Goal: Task Accomplishment & Management: Manage account settings

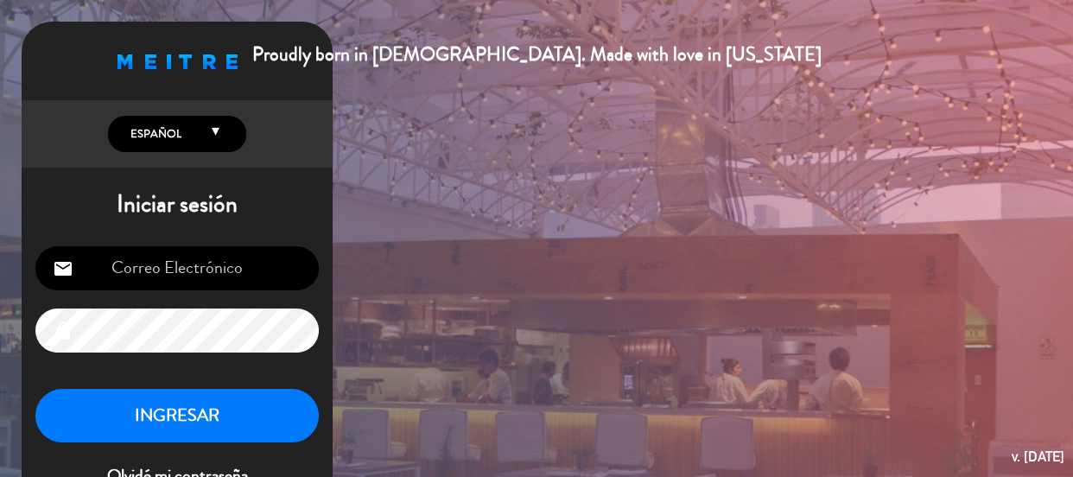
type input "[EMAIL_ADDRESS][DOMAIN_NAME]"
click at [214, 410] on button "INGRESAR" at bounding box center [176, 416] width 283 height 54
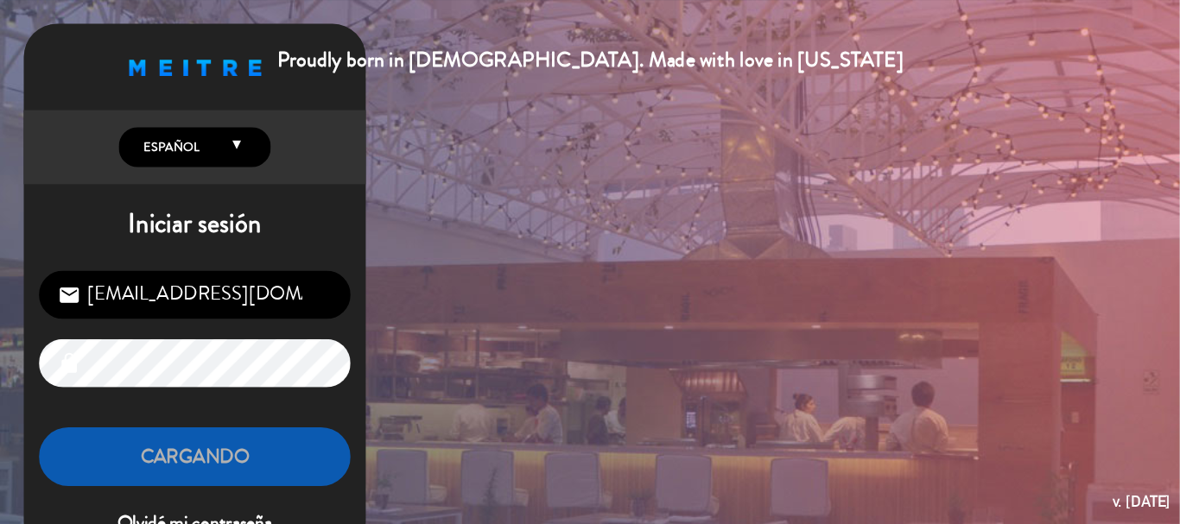
scroll to position [322, 0]
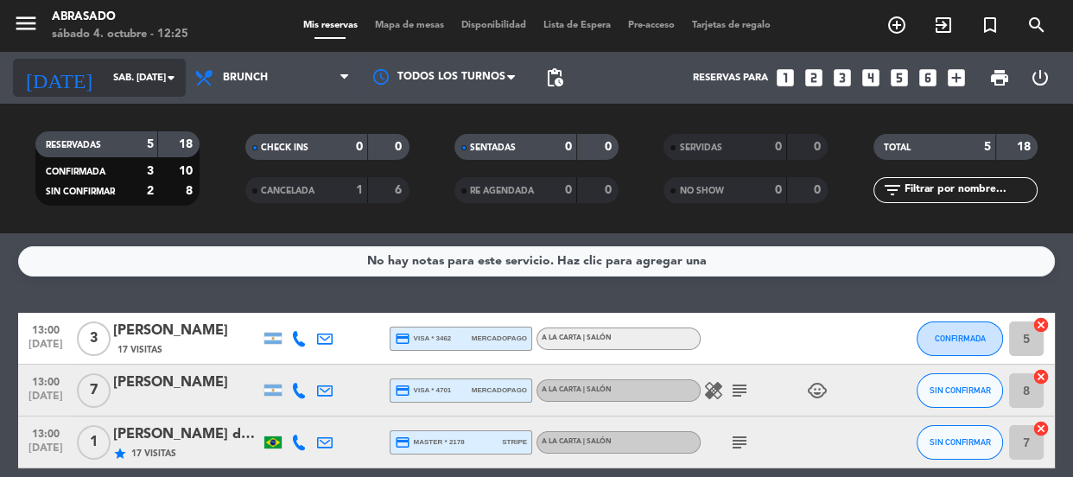
click at [105, 81] on input "sáb. [DATE]" at bounding box center [171, 78] width 133 height 29
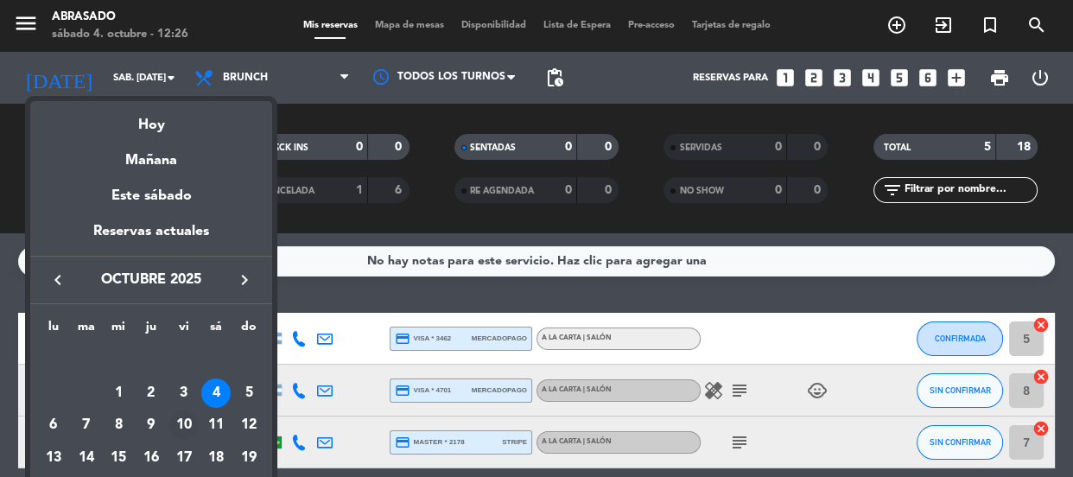
click at [175, 426] on div "10" at bounding box center [183, 424] width 29 height 29
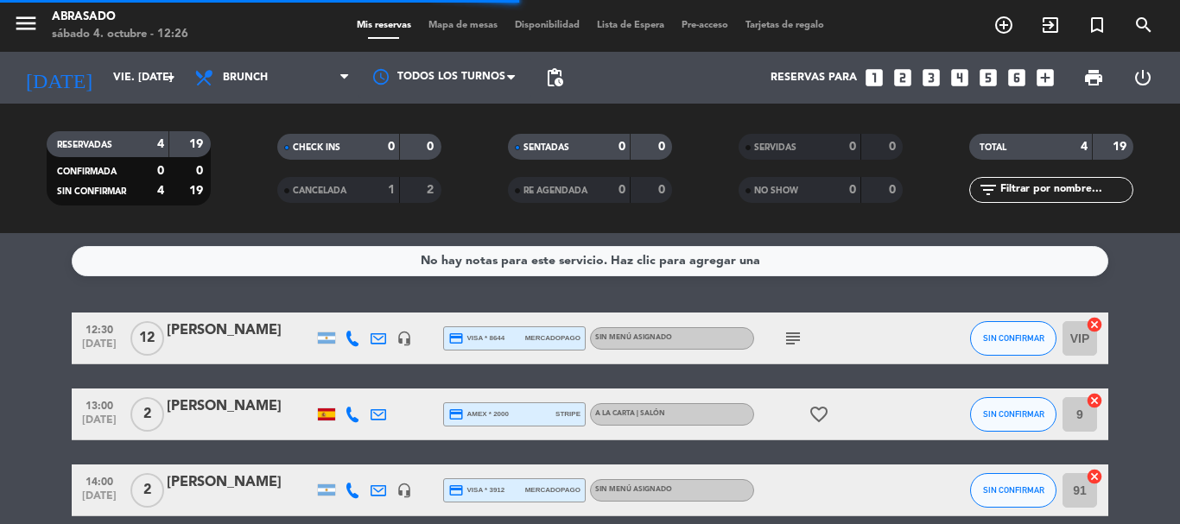
scroll to position [296, 0]
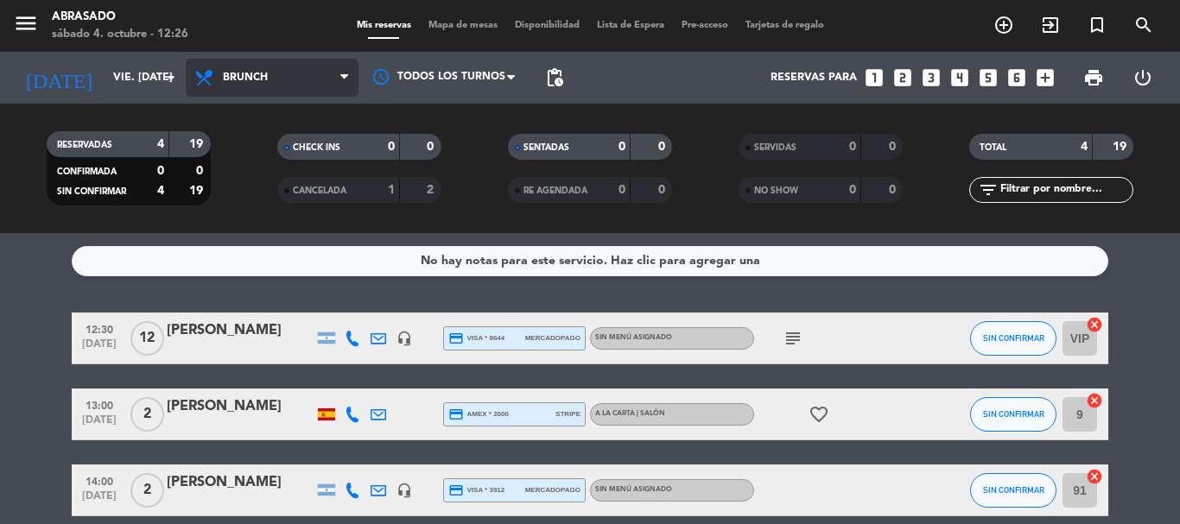
click at [255, 72] on span "Brunch" at bounding box center [245, 78] width 45 height 12
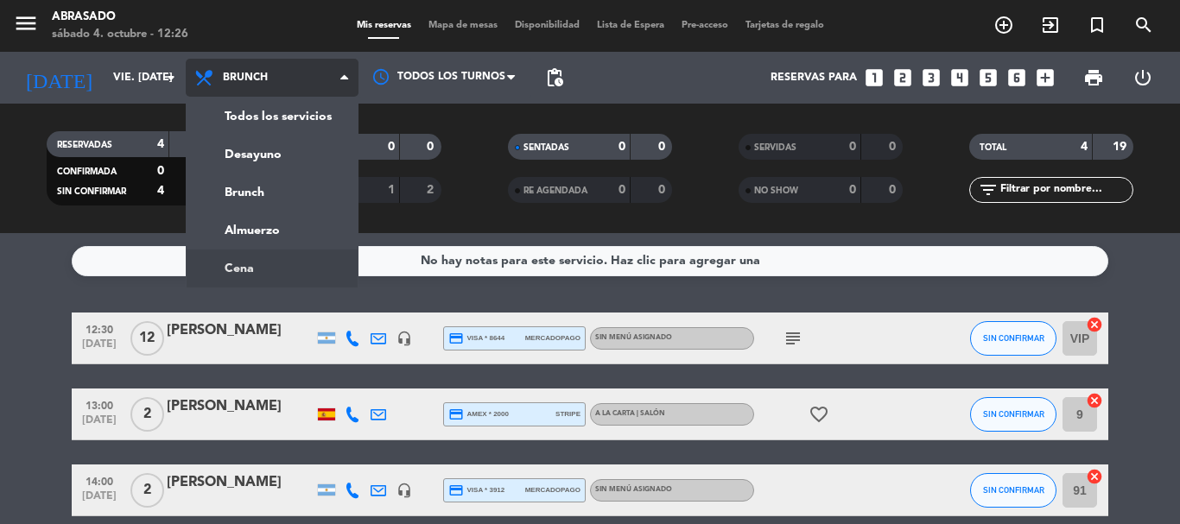
click at [246, 268] on ng-component "menu Abrasado sábado 4. octubre - 12:26 Mis reservas Mapa de mesas Disponibilid…" at bounding box center [590, 262] width 1180 height 524
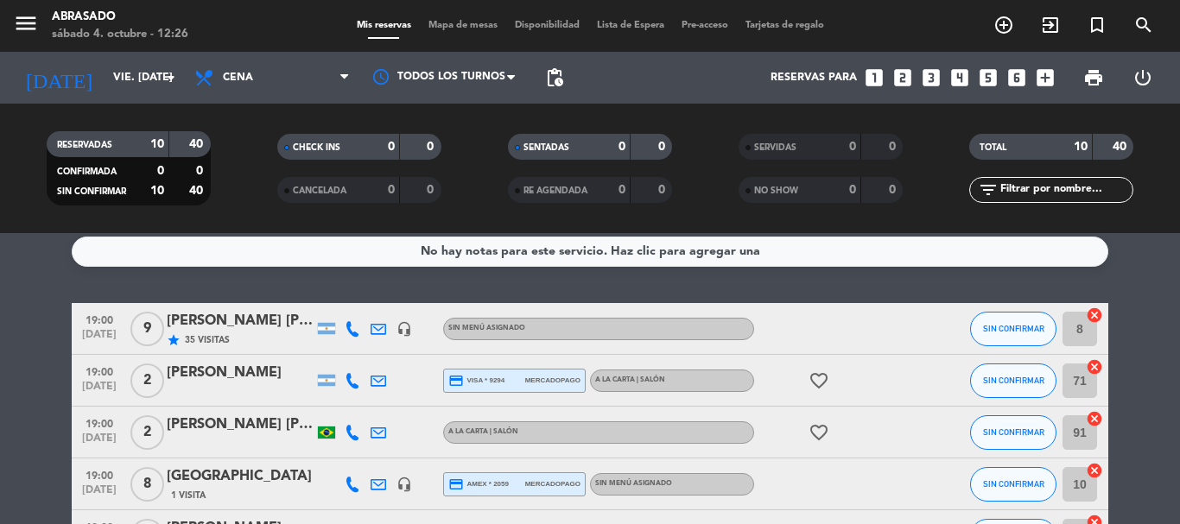
scroll to position [0, 0]
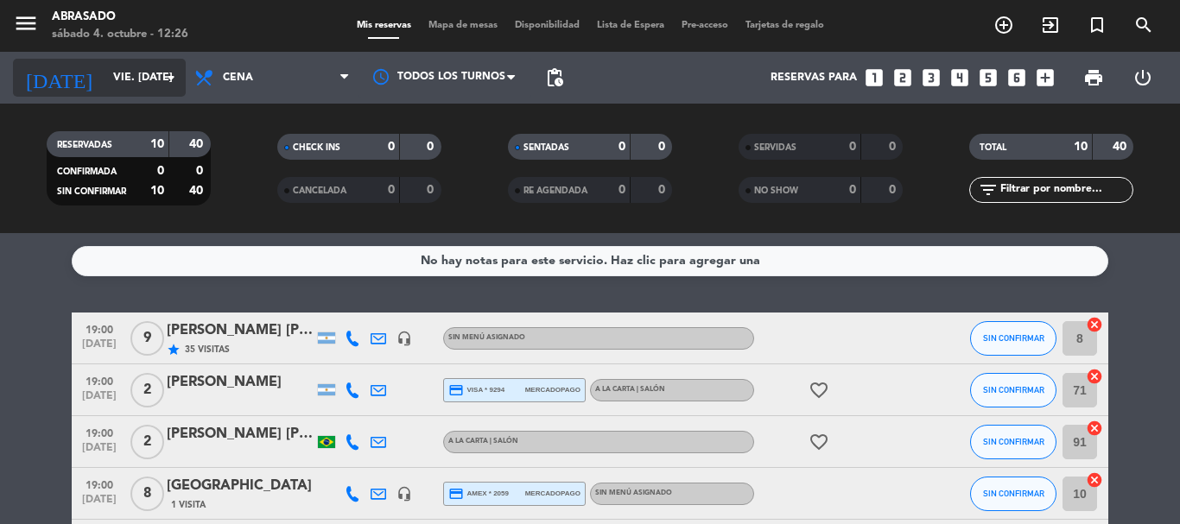
click at [177, 76] on icon "arrow_drop_down" at bounding box center [171, 77] width 21 height 21
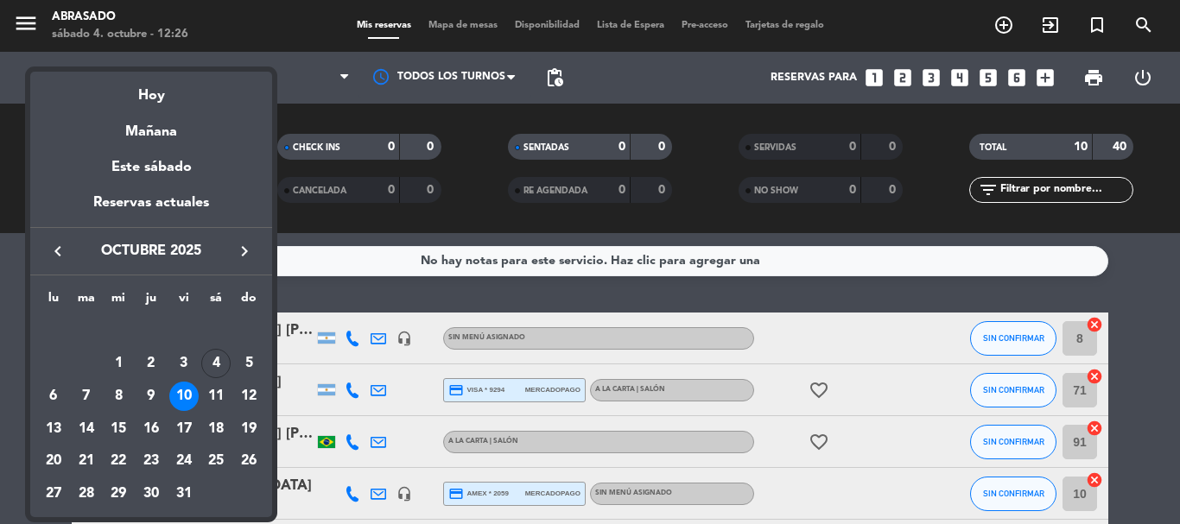
click at [240, 251] on icon "keyboard_arrow_right" at bounding box center [244, 251] width 21 height 21
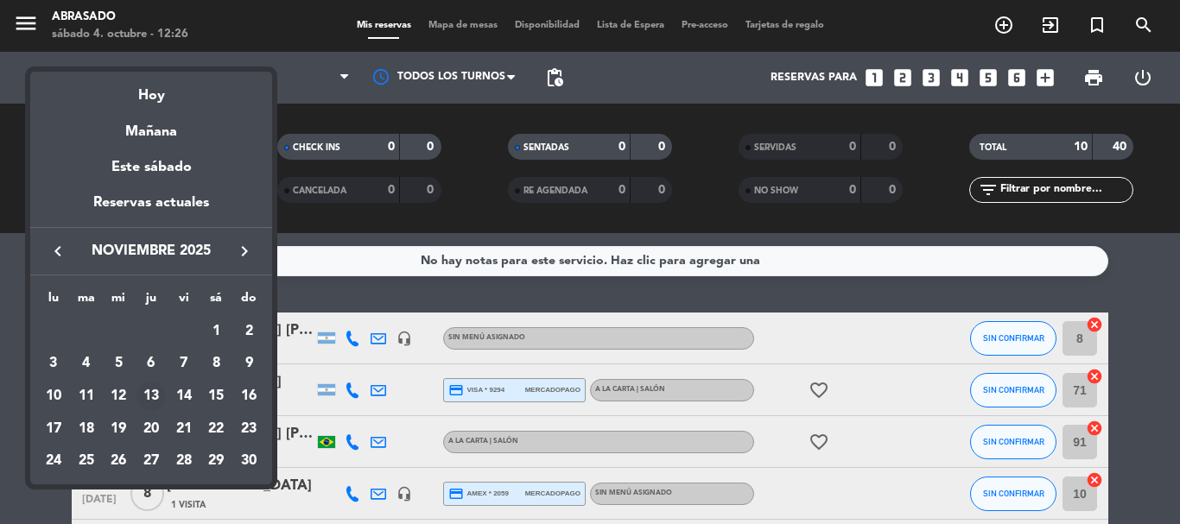
click at [156, 396] on div "13" at bounding box center [151, 396] width 29 height 29
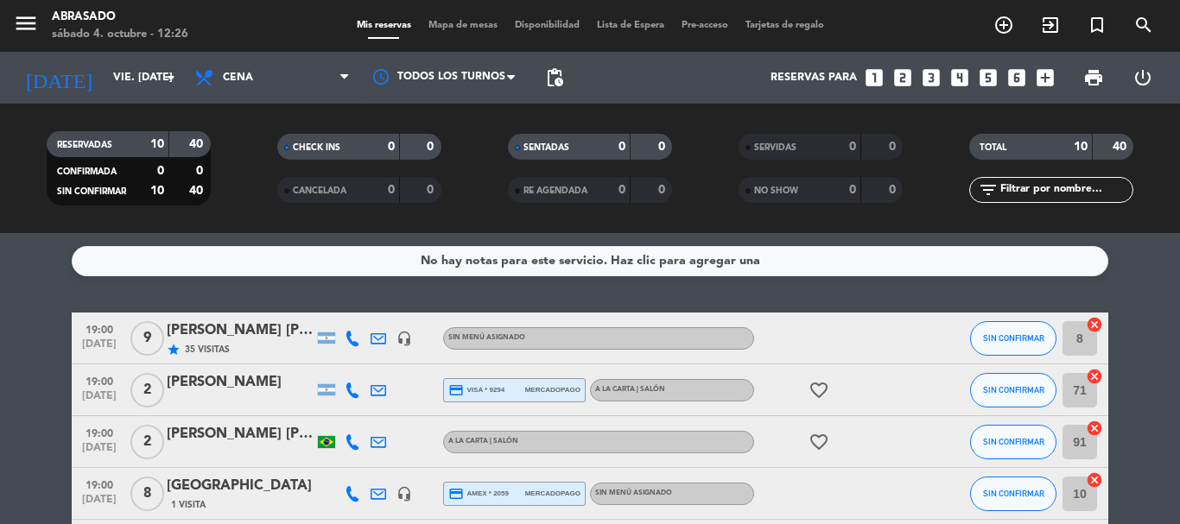
type input "jue. [DATE]"
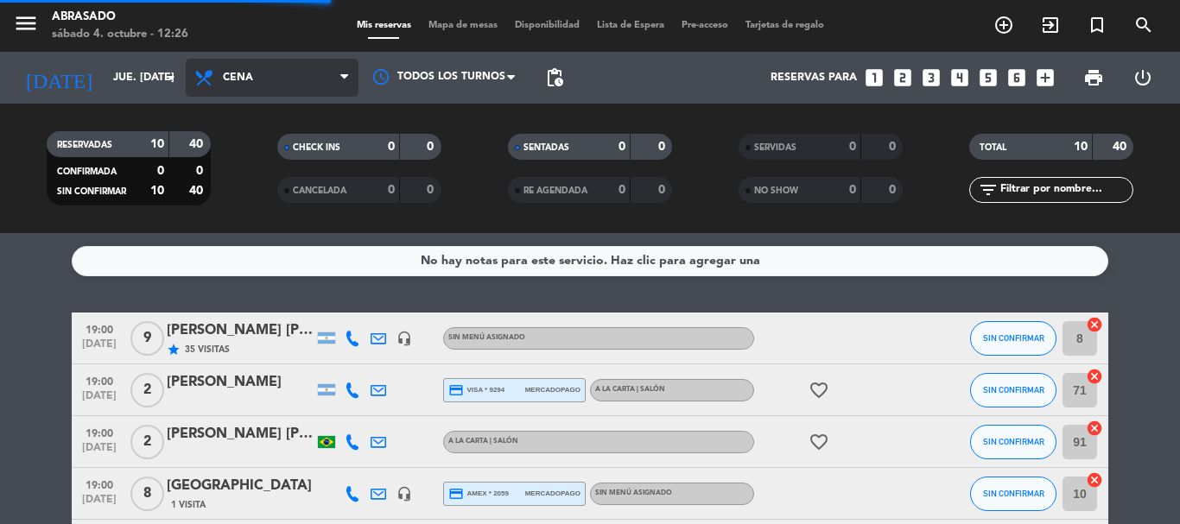
click at [233, 66] on span "Cena" at bounding box center [272, 78] width 173 height 38
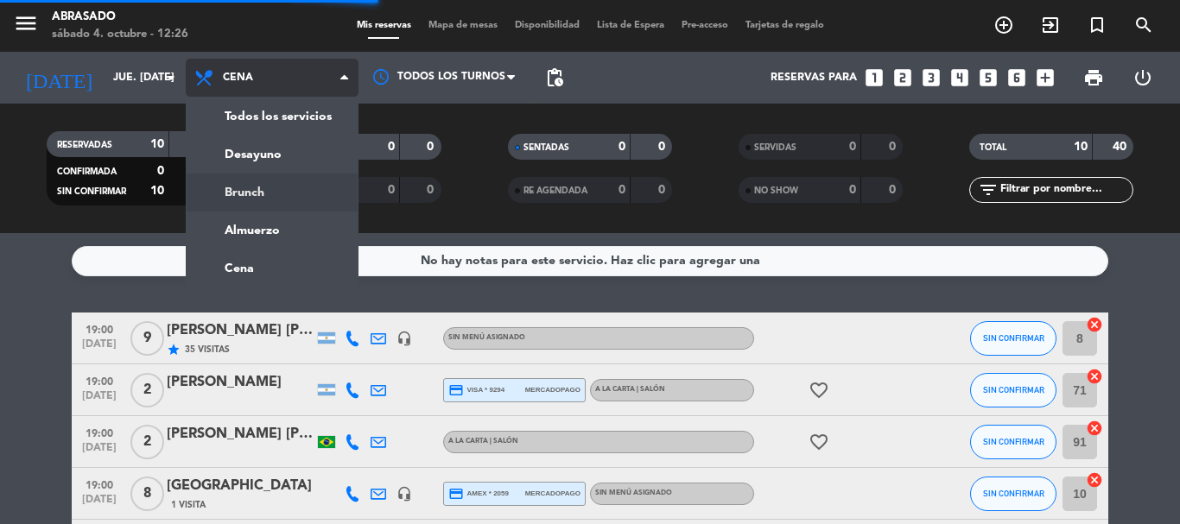
click at [258, 187] on div "menu Abrasado sábado 4. octubre - 12:26 Mis reservas Mapa de mesas Disponibilid…" at bounding box center [590, 116] width 1180 height 233
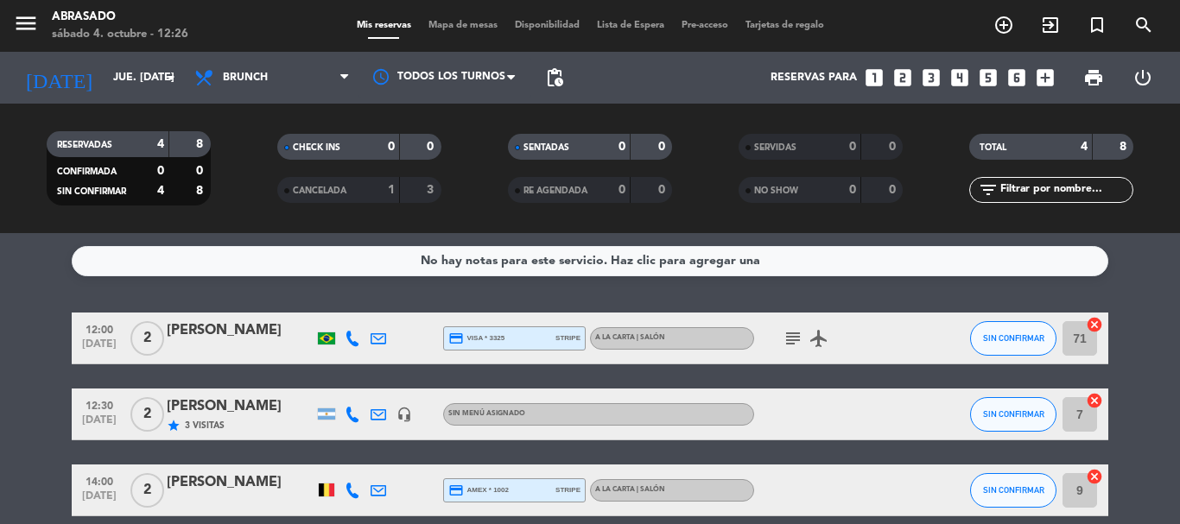
click at [381, 410] on icon at bounding box center [379, 415] width 16 height 16
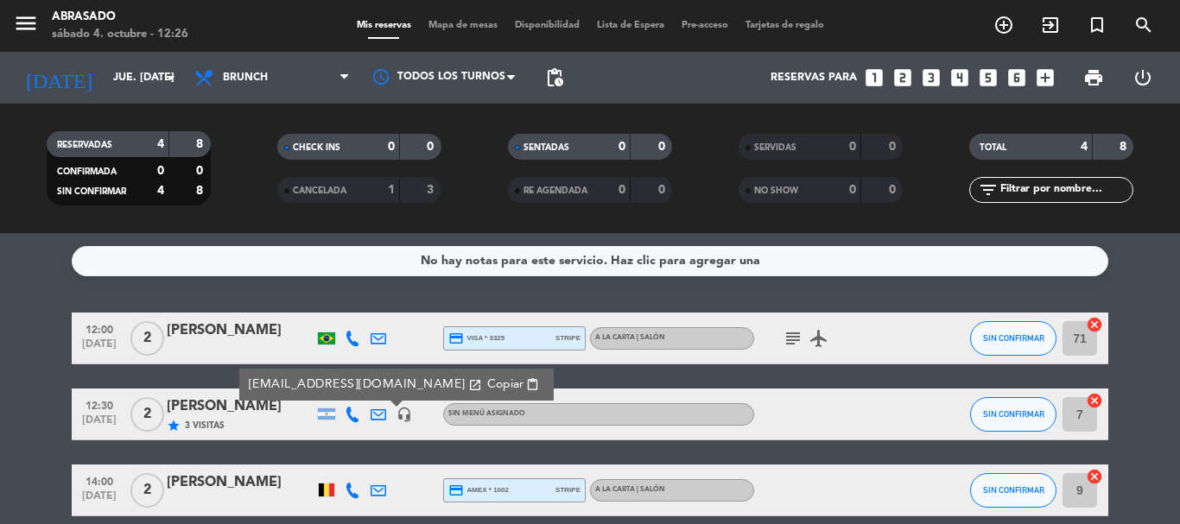
click at [380, 412] on icon at bounding box center [379, 415] width 16 height 16
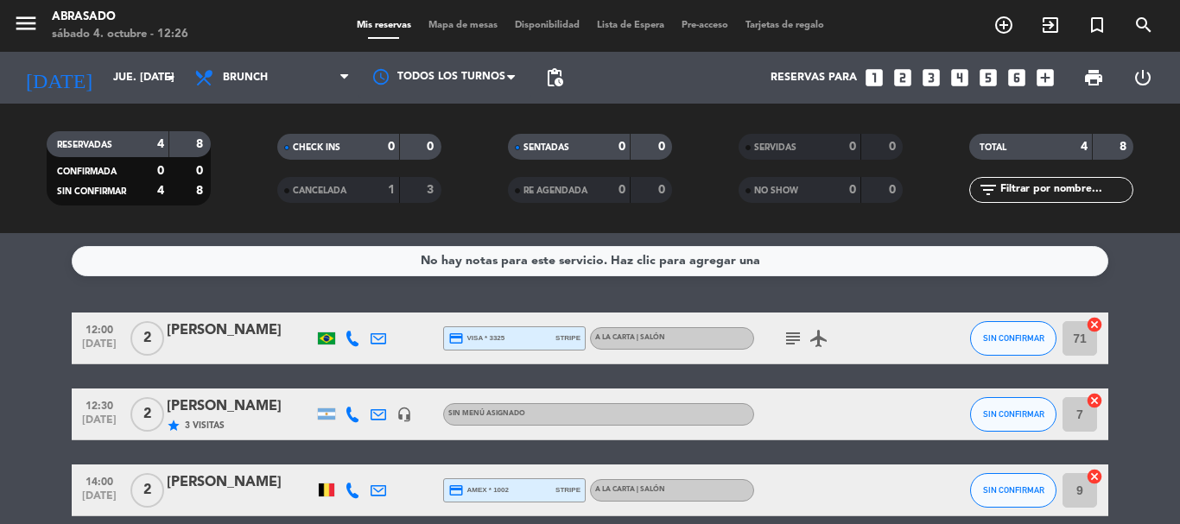
click at [391, 186] on strong "1" at bounding box center [391, 190] width 7 height 12
click at [397, 187] on div "CANCELADA 1 3" at bounding box center [359, 190] width 164 height 26
click at [1072, 22] on icon "search" at bounding box center [1144, 25] width 21 height 21
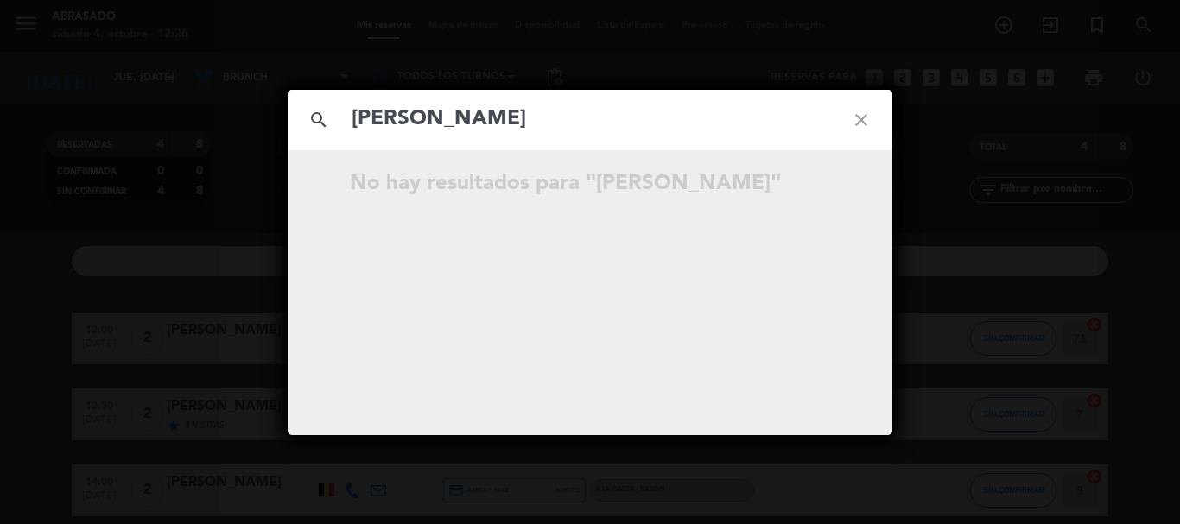
type input "[PERSON_NAME]"
click at [869, 115] on icon "close" at bounding box center [861, 120] width 62 height 62
click at [141, 85] on div "search close No hay resultados para """ at bounding box center [590, 262] width 1180 height 524
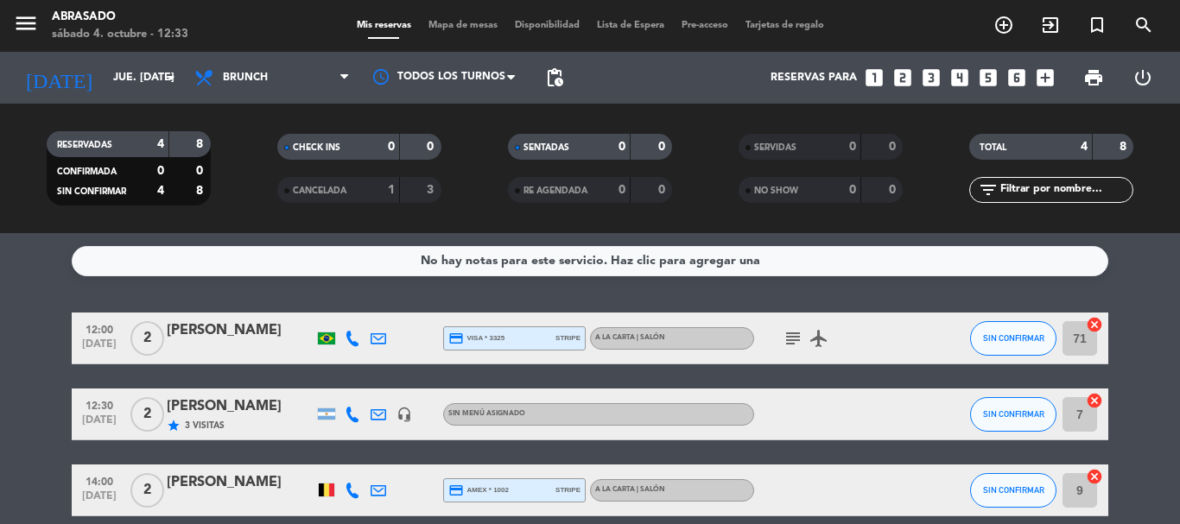
click at [124, 77] on input "jue. [DATE]" at bounding box center [178, 77] width 146 height 29
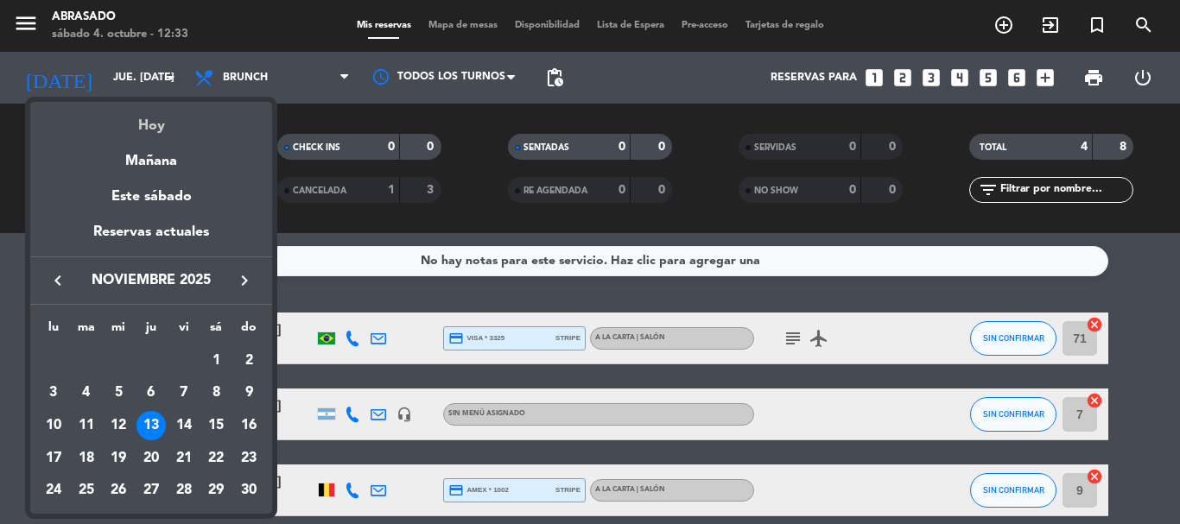
click at [147, 118] on div "Hoy" at bounding box center [151, 119] width 242 height 35
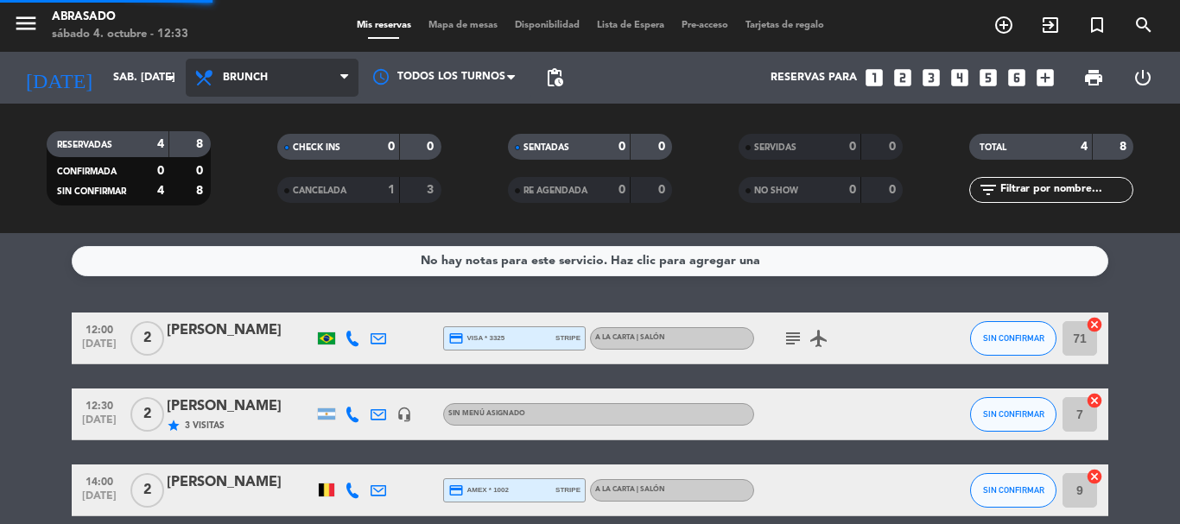
click at [235, 82] on span "Brunch" at bounding box center [245, 78] width 45 height 12
click at [242, 266] on ng-component "menu Abrasado sábado 4. octubre - 12:33 Mis reservas Mapa de mesas Disponibilid…" at bounding box center [590, 262] width 1180 height 524
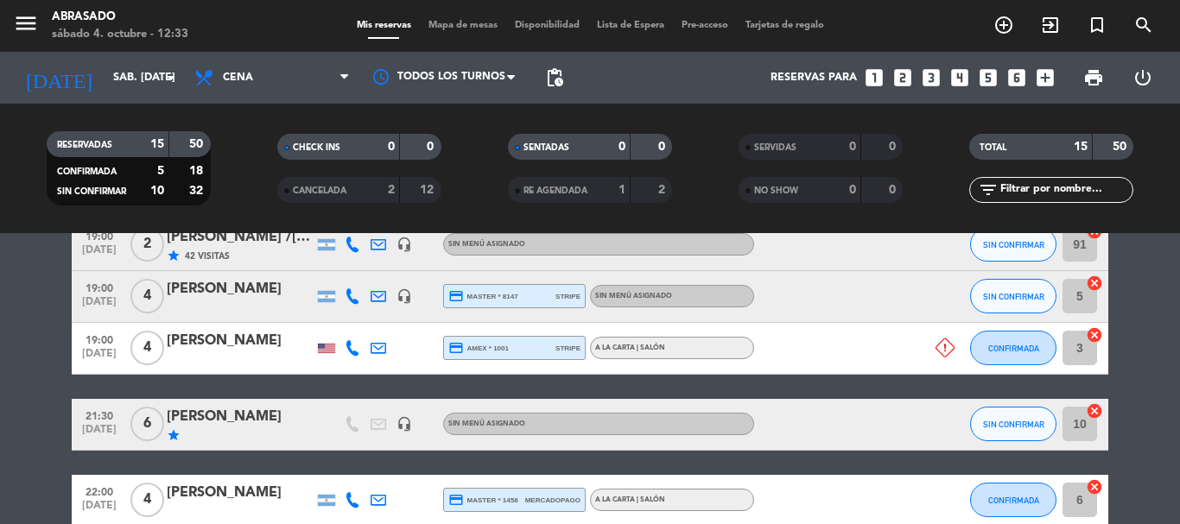
scroll to position [422, 0]
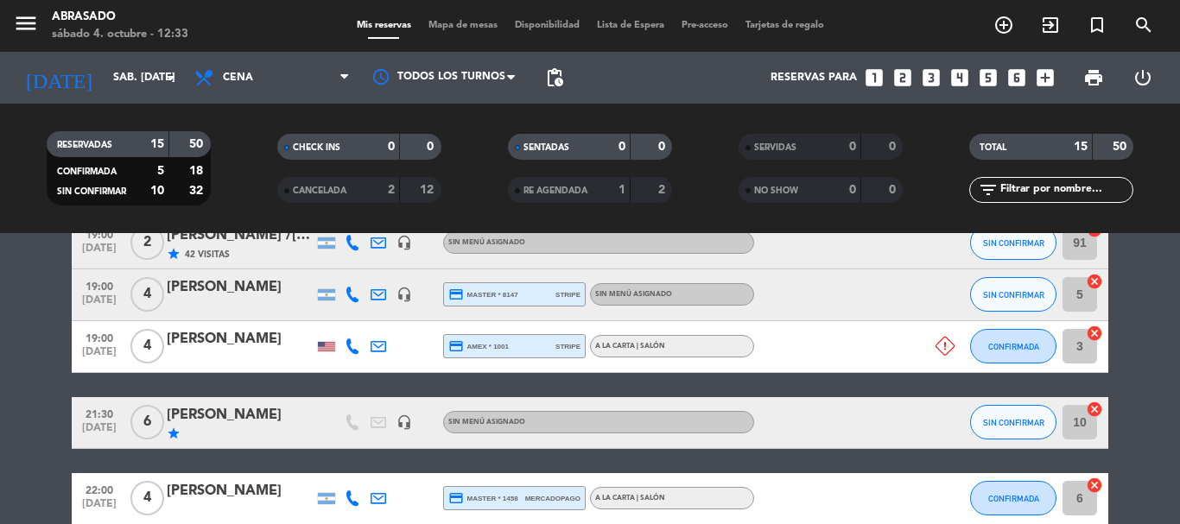
click at [256, 343] on div "[PERSON_NAME]" at bounding box center [240, 339] width 147 height 22
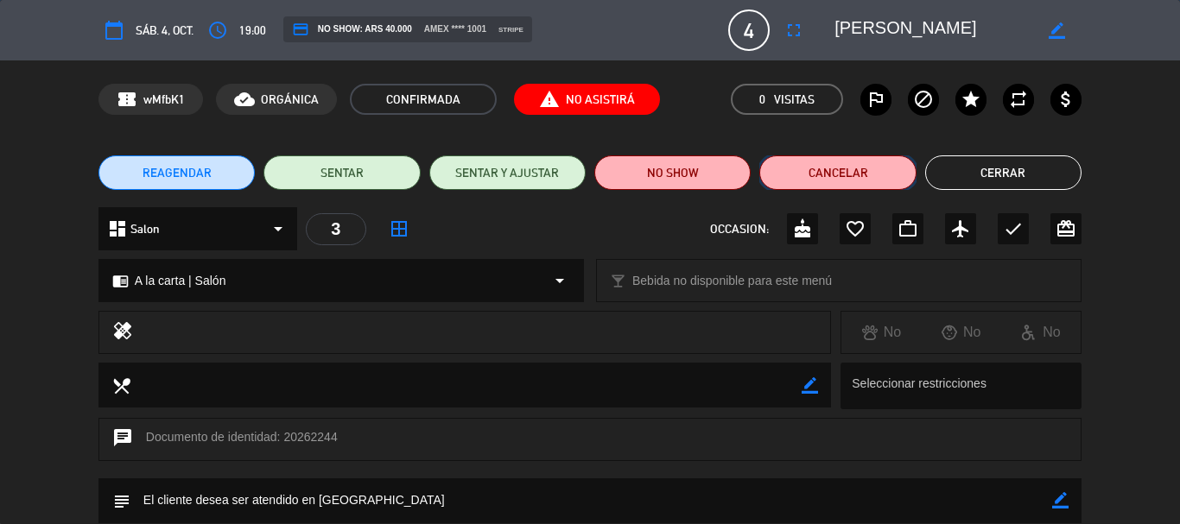
click at [815, 173] on button "Cancelar" at bounding box center [837, 173] width 156 height 35
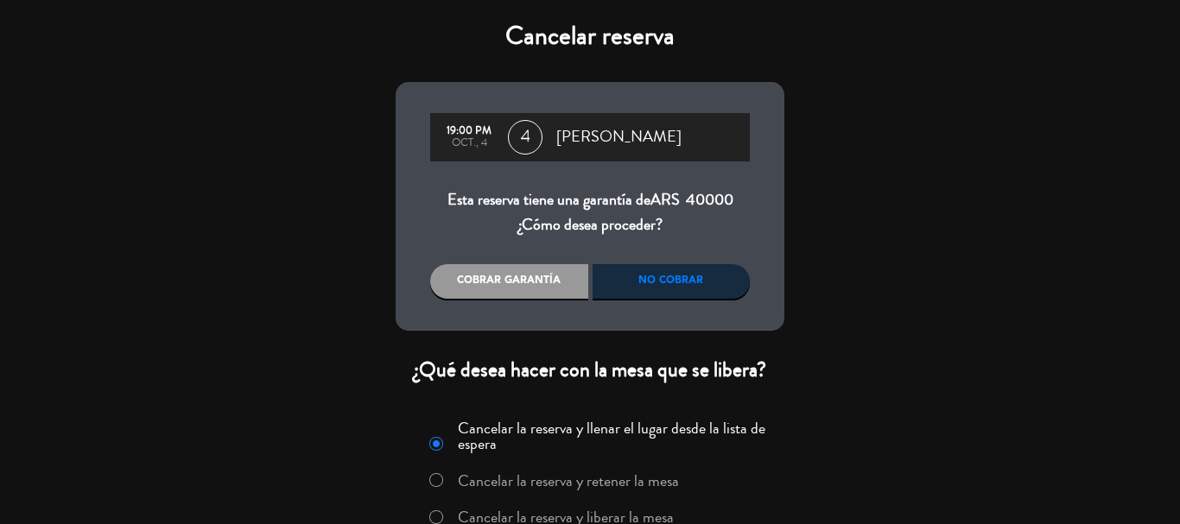
drag, startPoint x: 549, startPoint y: 274, endPoint x: 676, endPoint y: 275, distance: 126.1
click at [550, 274] on div "Cobrar garantía" at bounding box center [509, 281] width 158 height 35
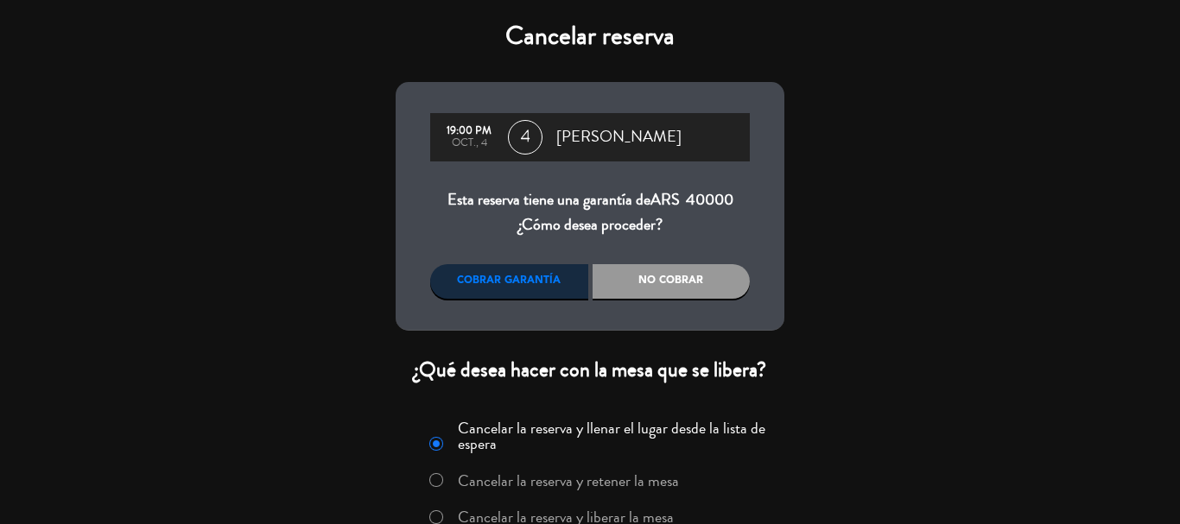
click at [676, 275] on div "No cobrar" at bounding box center [672, 281] width 158 height 35
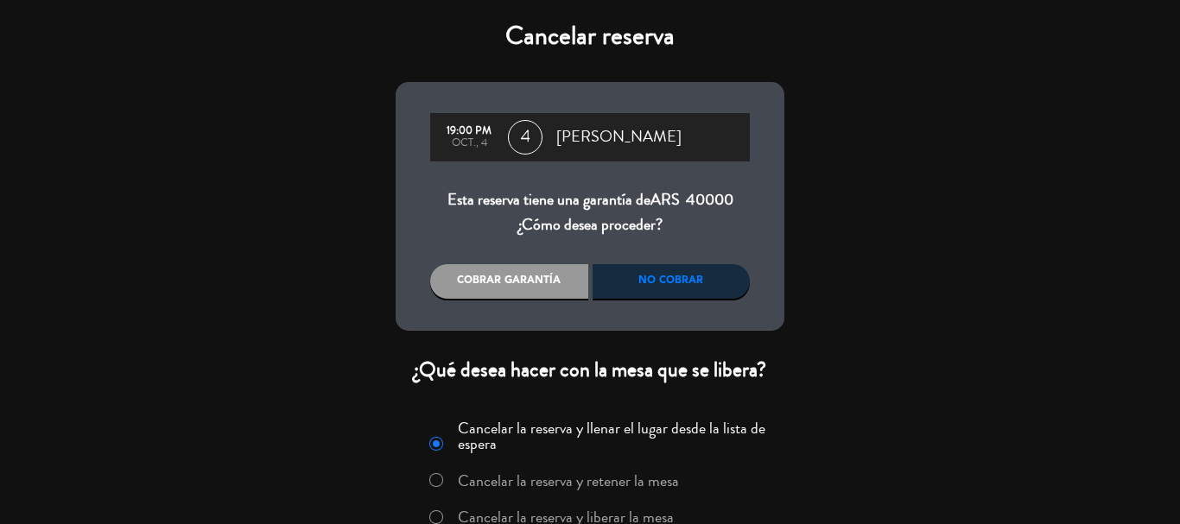
scroll to position [86, 0]
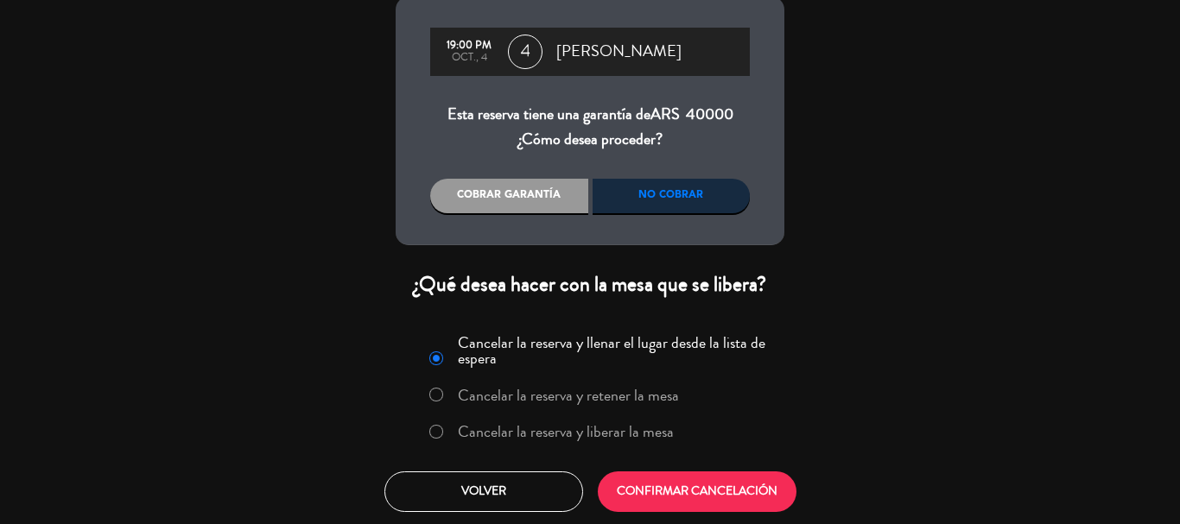
click at [643, 433] on label "Cancelar la reserva y liberar la mesa" at bounding box center [566, 432] width 216 height 16
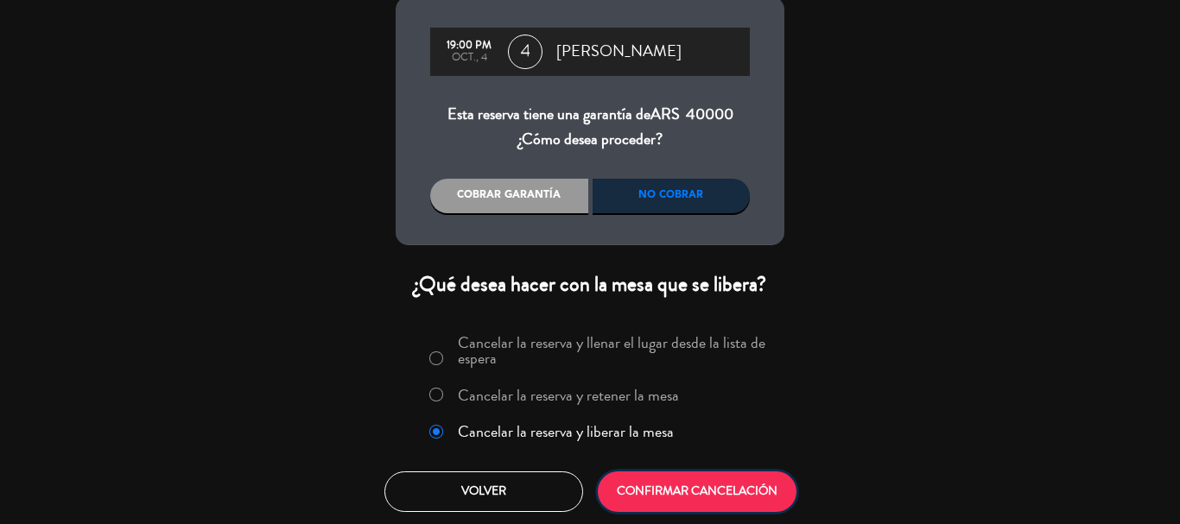
click at [696, 476] on button "CONFIRMAR CANCELACIÓN" at bounding box center [697, 492] width 199 height 41
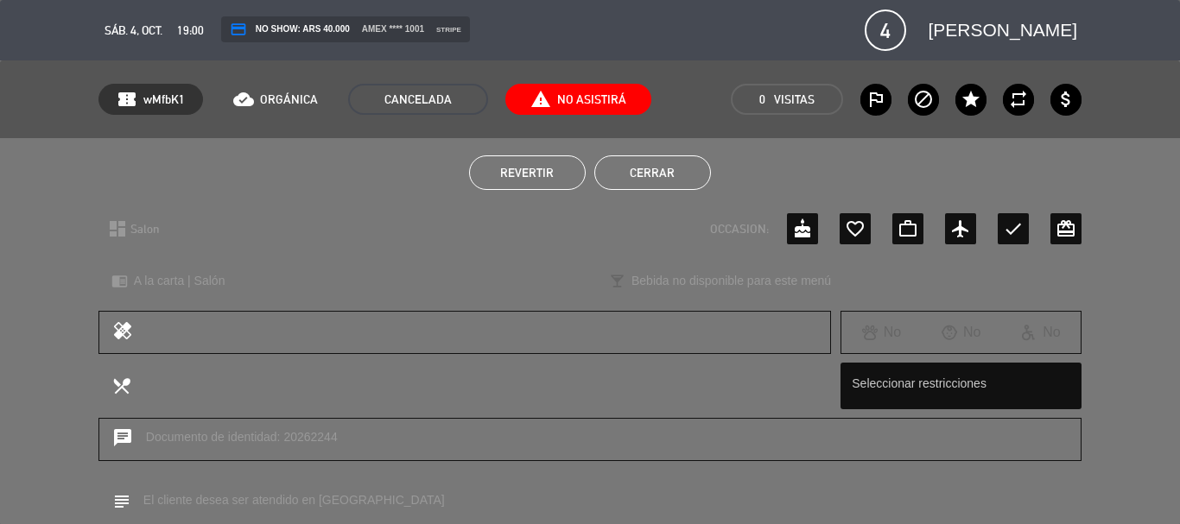
click at [633, 169] on button "Cerrar" at bounding box center [652, 173] width 117 height 35
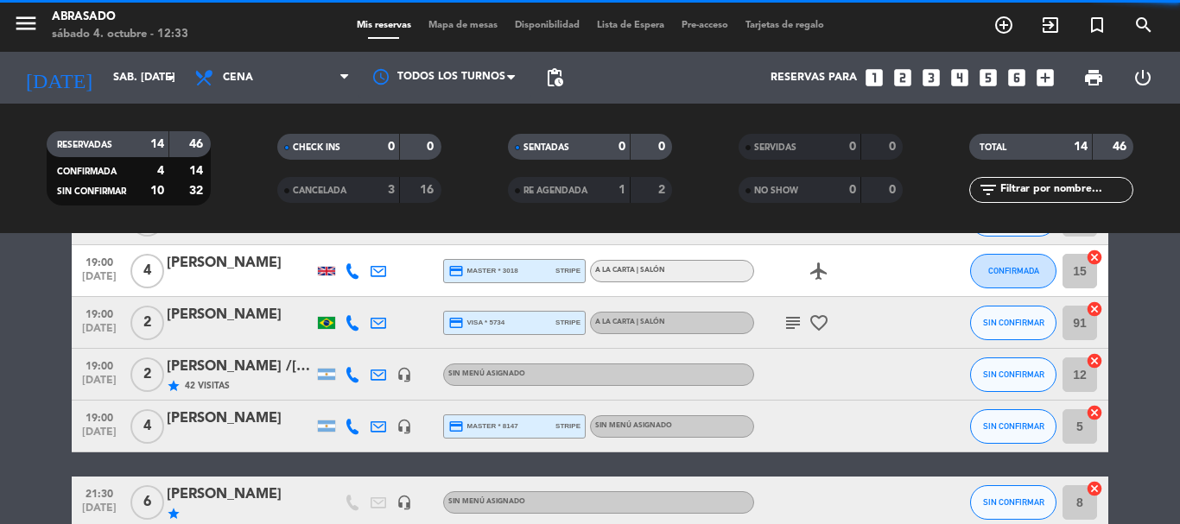
scroll to position [181, 0]
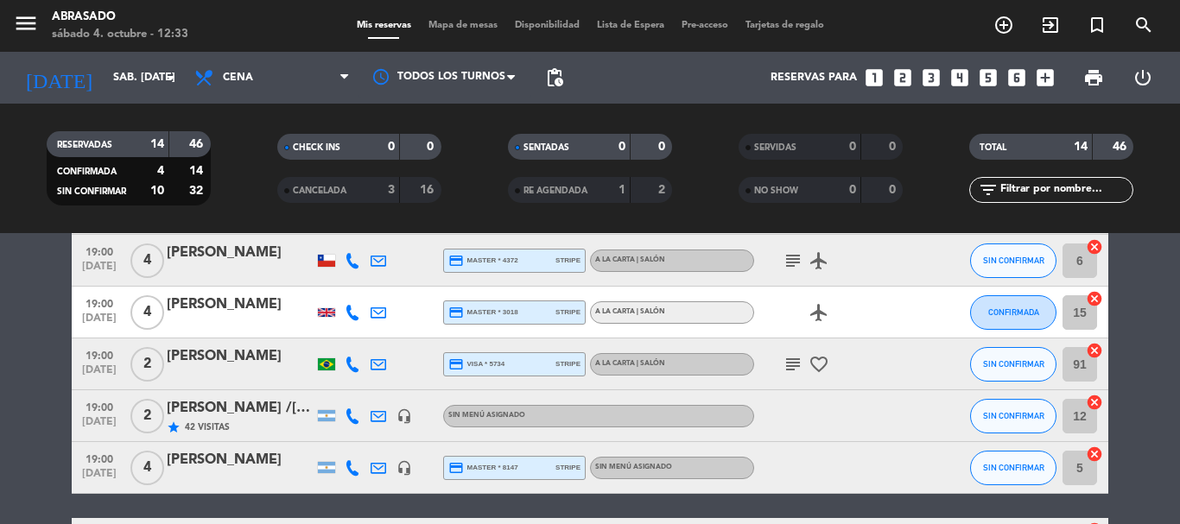
click at [270, 452] on div "[PERSON_NAME]" at bounding box center [240, 460] width 147 height 22
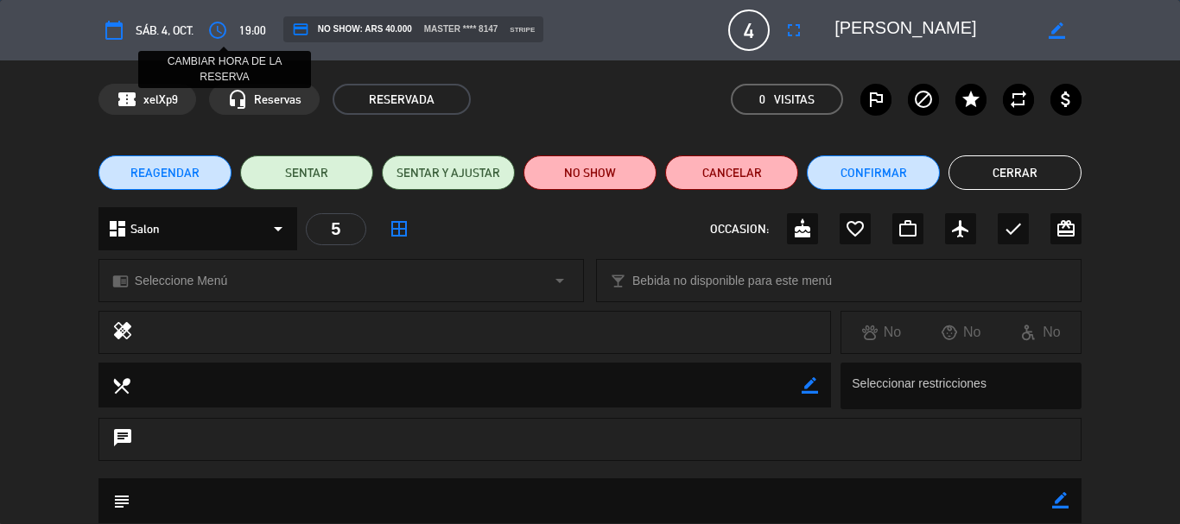
click at [218, 32] on icon "access_time" at bounding box center [217, 30] width 21 height 21
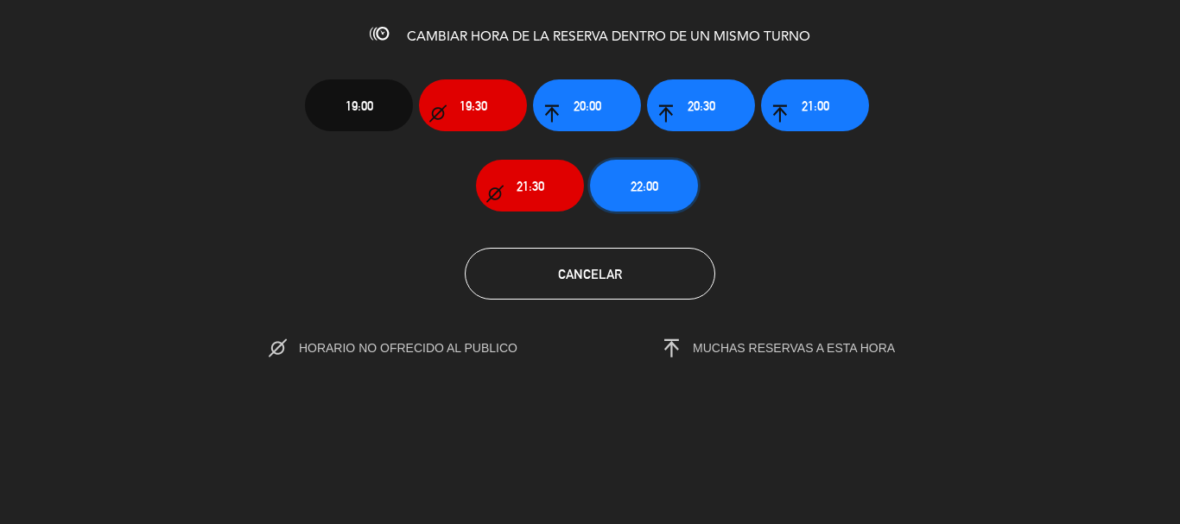
click at [626, 181] on button "22:00" at bounding box center [644, 186] width 108 height 52
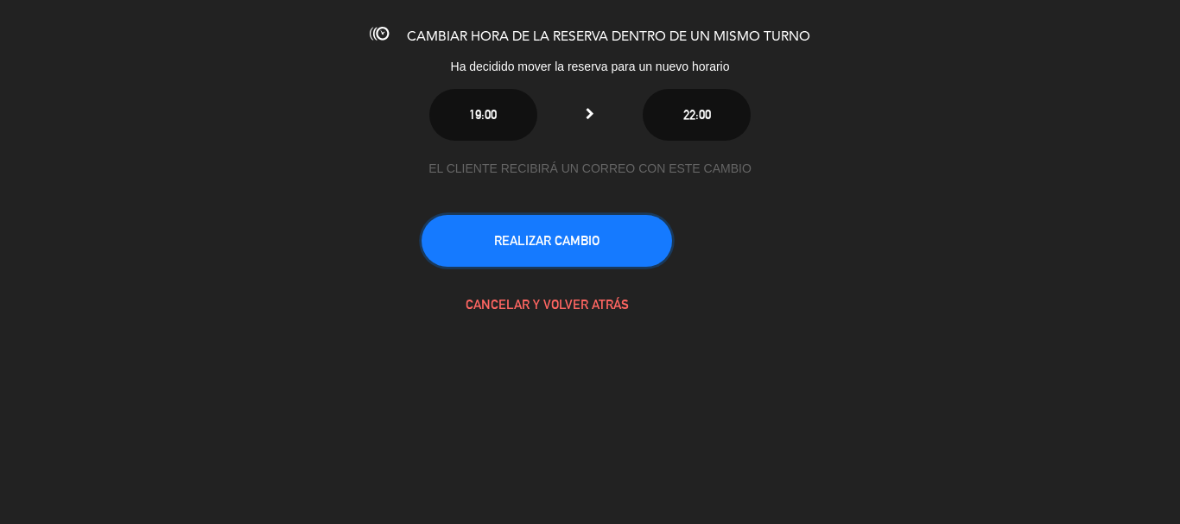
click at [600, 236] on button "REALIZAR CAMBIO" at bounding box center [547, 241] width 251 height 52
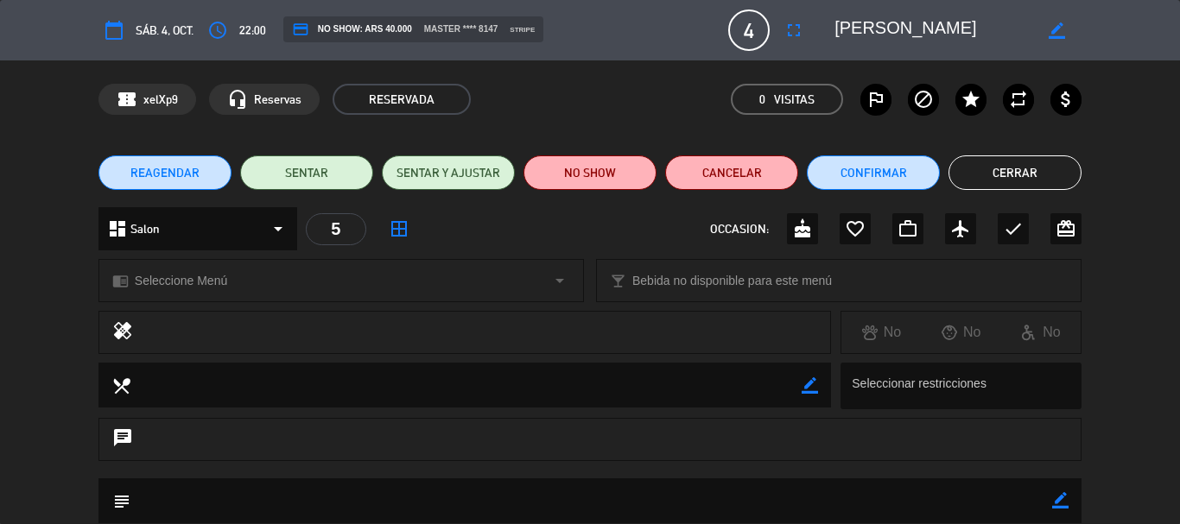
click at [986, 169] on button "Cerrar" at bounding box center [1015, 173] width 133 height 35
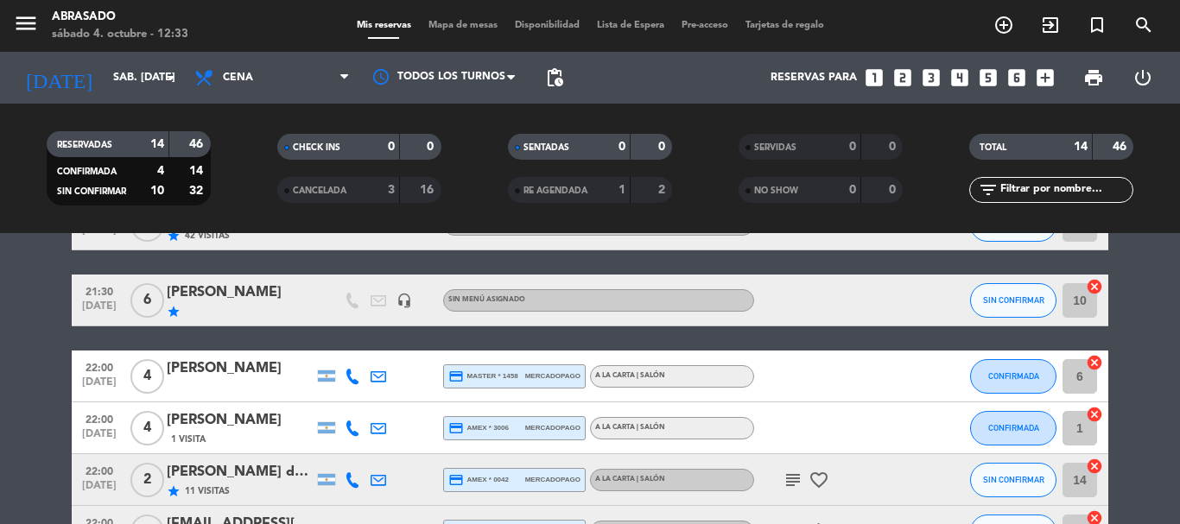
scroll to position [303, 0]
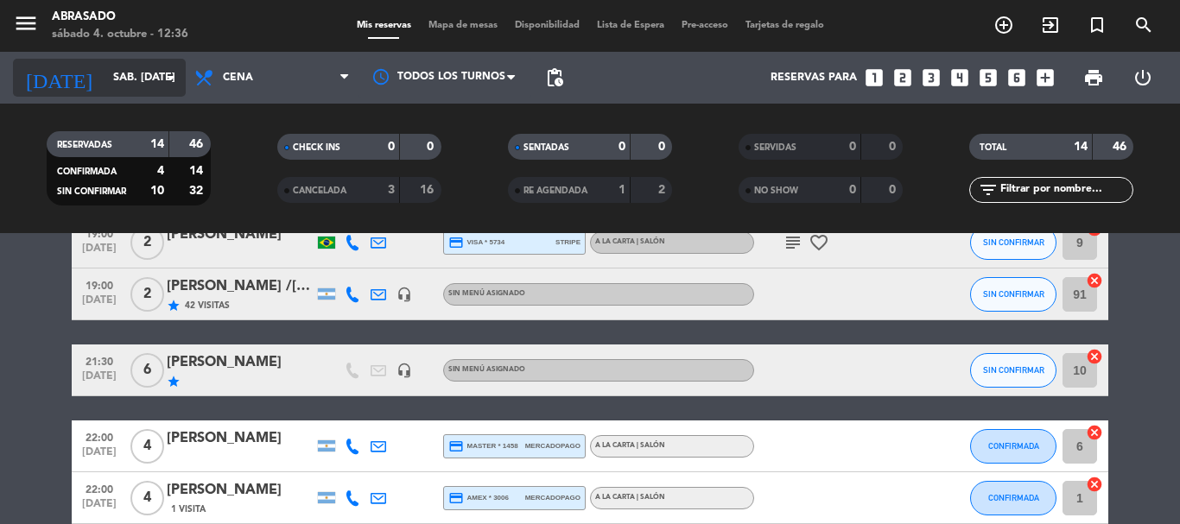
click at [121, 83] on input "sáb. [DATE]" at bounding box center [178, 77] width 146 height 29
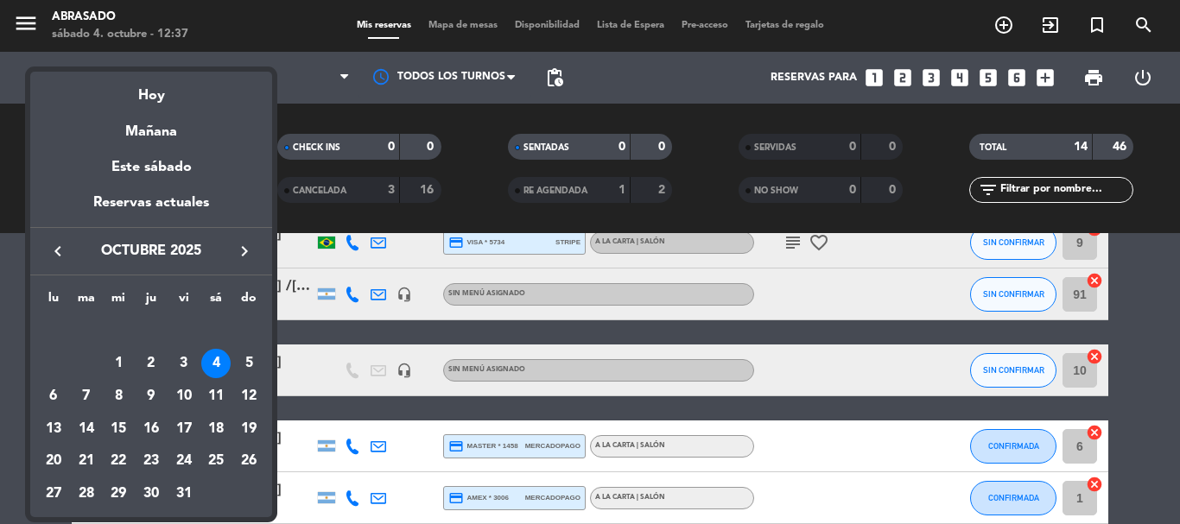
click at [184, 389] on div "10" at bounding box center [183, 396] width 29 height 29
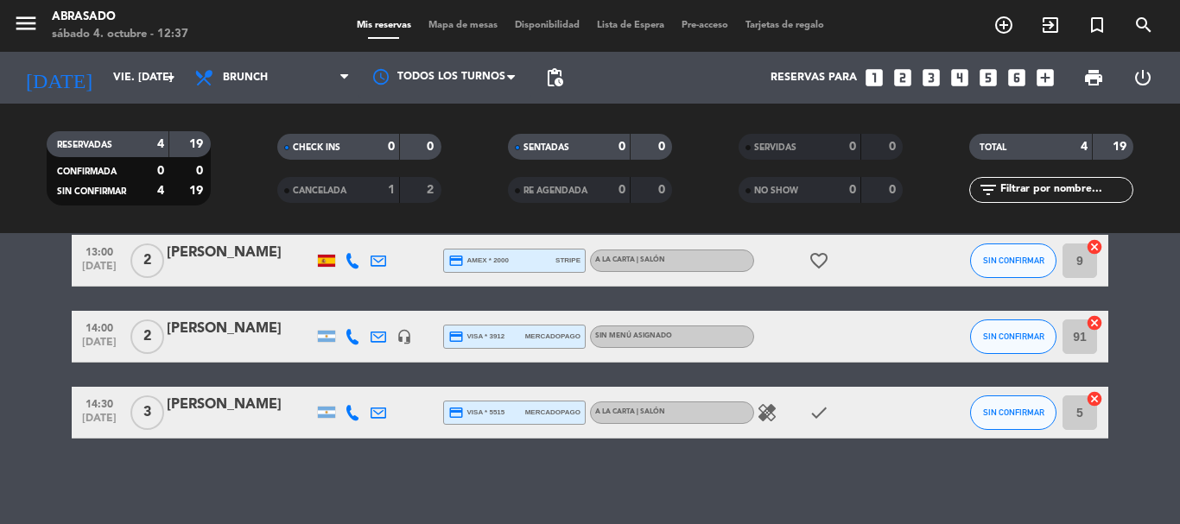
scroll to position [155, 0]
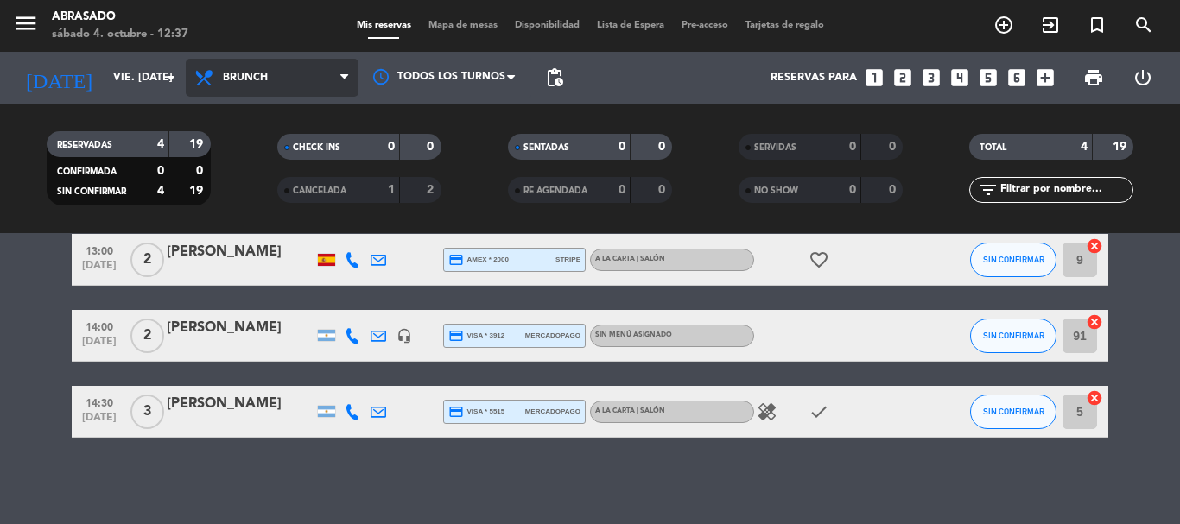
drag, startPoint x: 242, startPoint y: 60, endPoint x: 245, endPoint y: 192, distance: 131.4
click at [243, 60] on span "Brunch" at bounding box center [272, 78] width 173 height 38
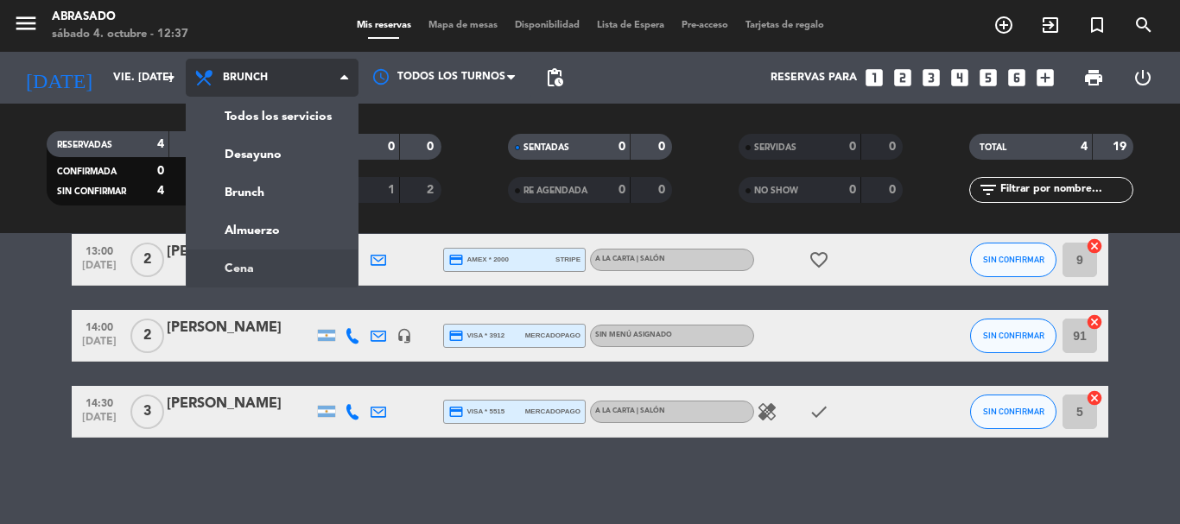
click at [239, 261] on ng-component "menu Abrasado sábado 4. octubre - 12:37 Mis reservas Mapa de mesas Disponibilid…" at bounding box center [590, 262] width 1180 height 524
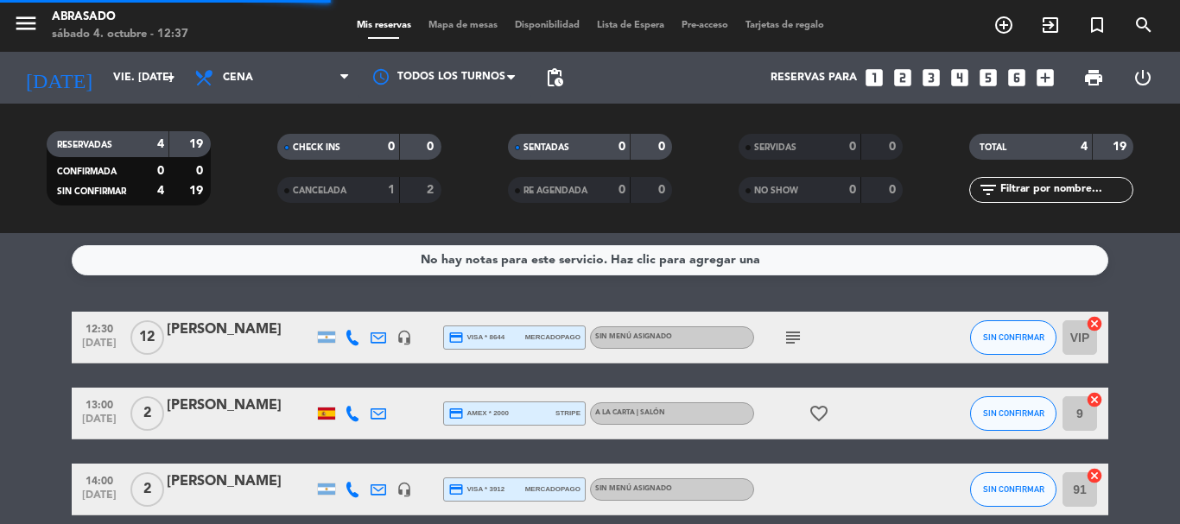
scroll to position [0, 0]
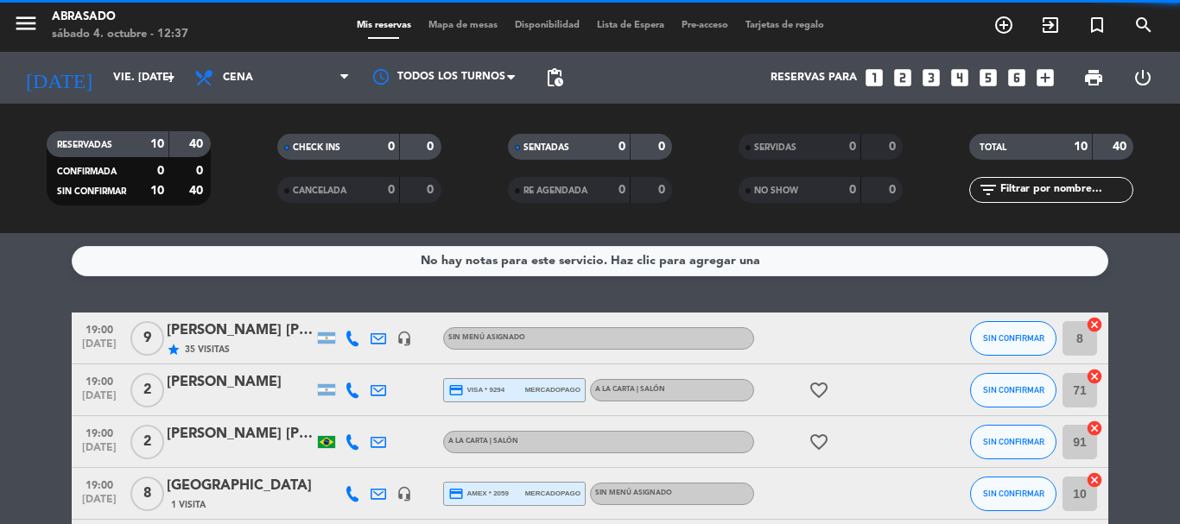
click at [793, 344] on div at bounding box center [832, 338] width 156 height 51
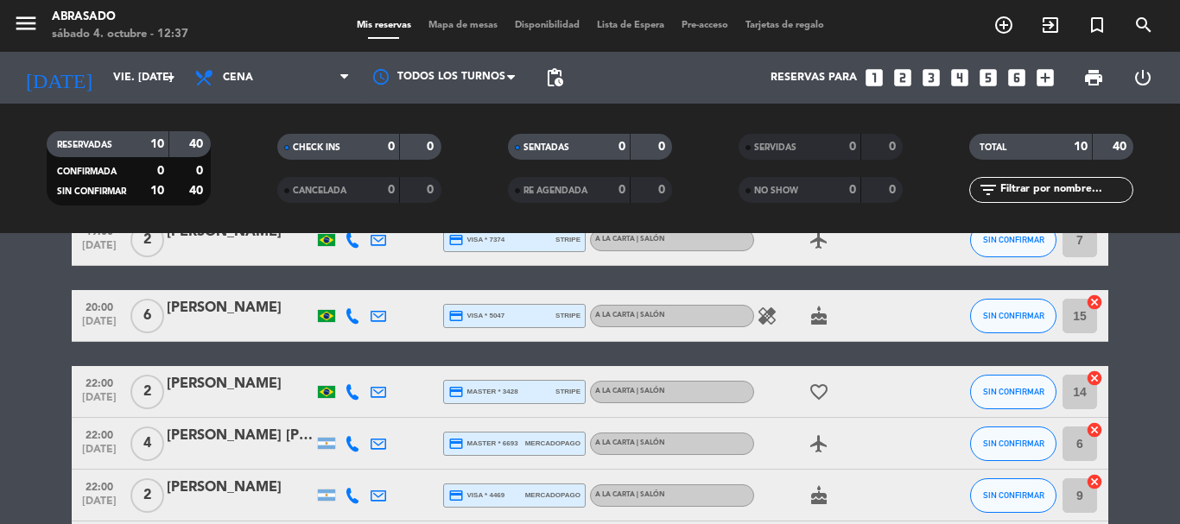
scroll to position [269, 0]
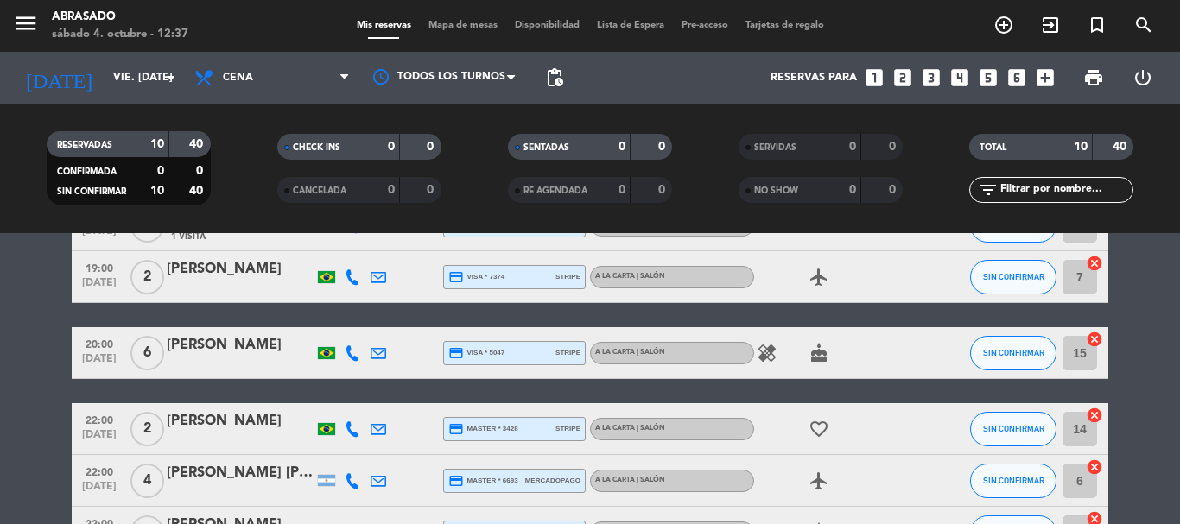
click at [245, 359] on div at bounding box center [240, 365] width 147 height 14
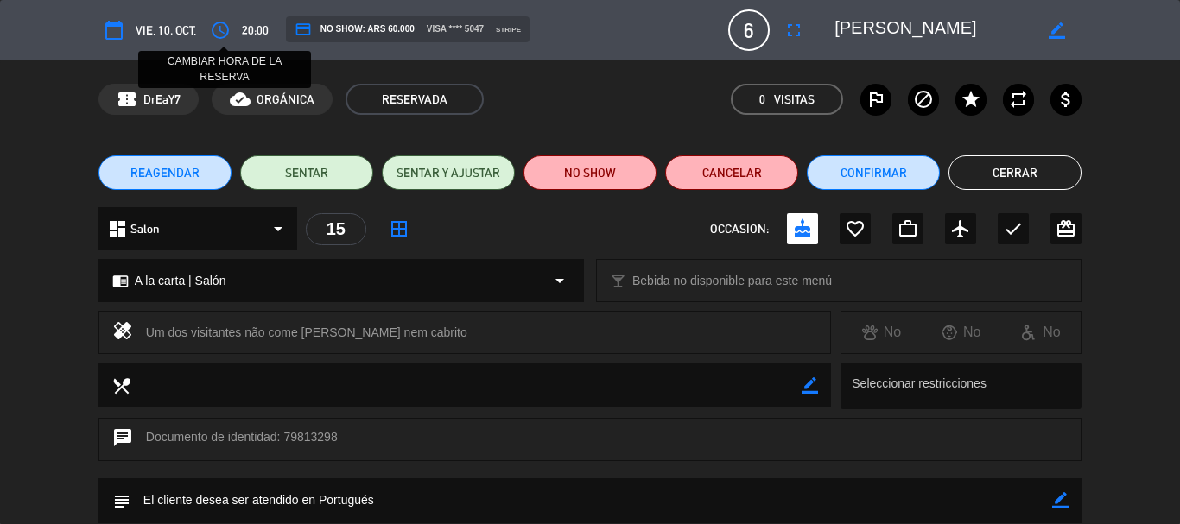
click at [217, 32] on icon "access_time" at bounding box center [220, 30] width 21 height 21
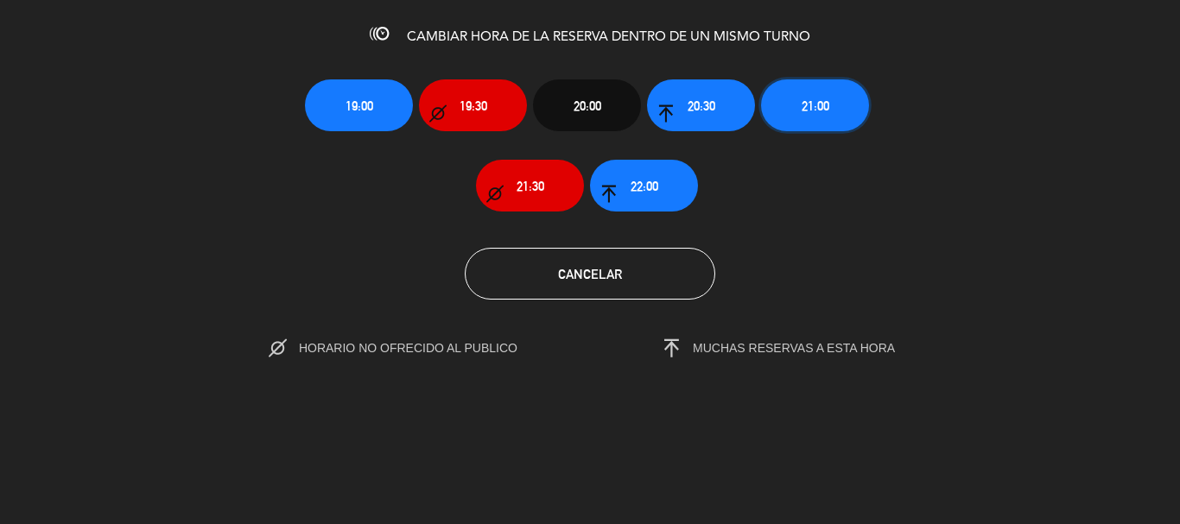
click at [828, 108] on span "21:00" at bounding box center [816, 106] width 28 height 20
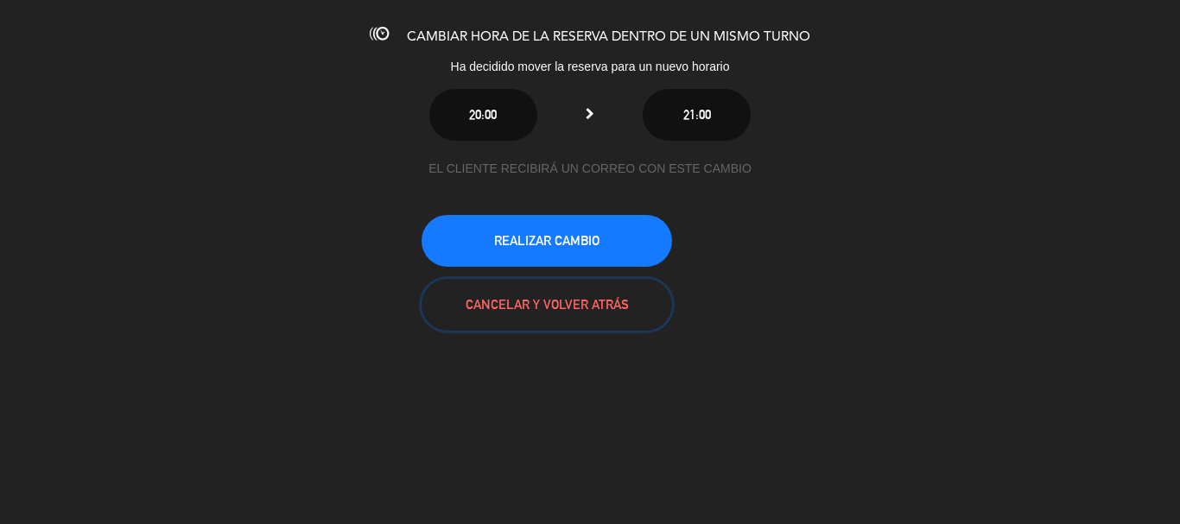
click at [590, 301] on button "CANCELAR Y VOLVER ATRÁS" at bounding box center [547, 305] width 251 height 52
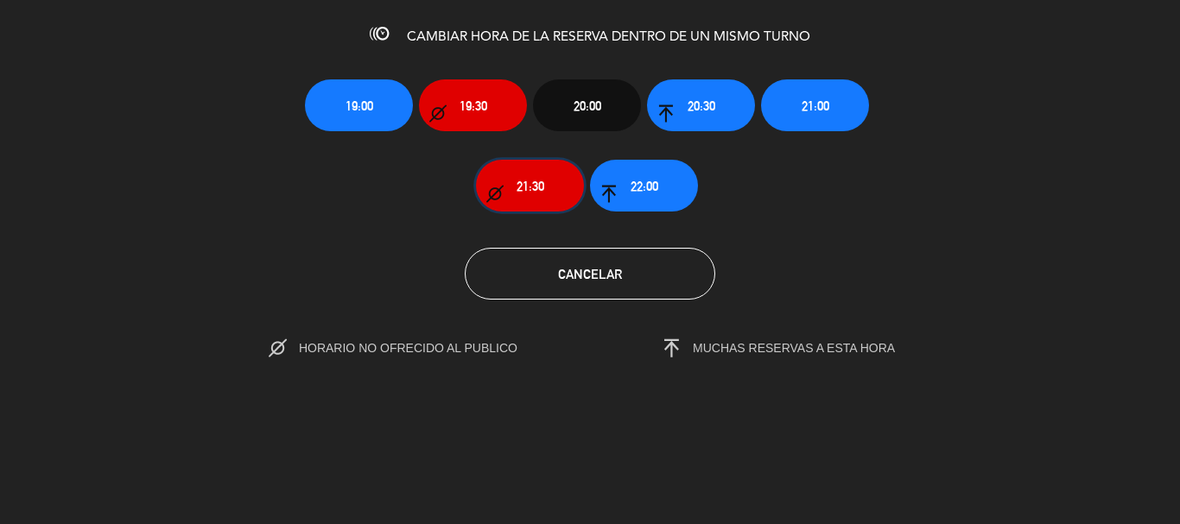
click at [541, 181] on span "21:30" at bounding box center [531, 186] width 28 height 20
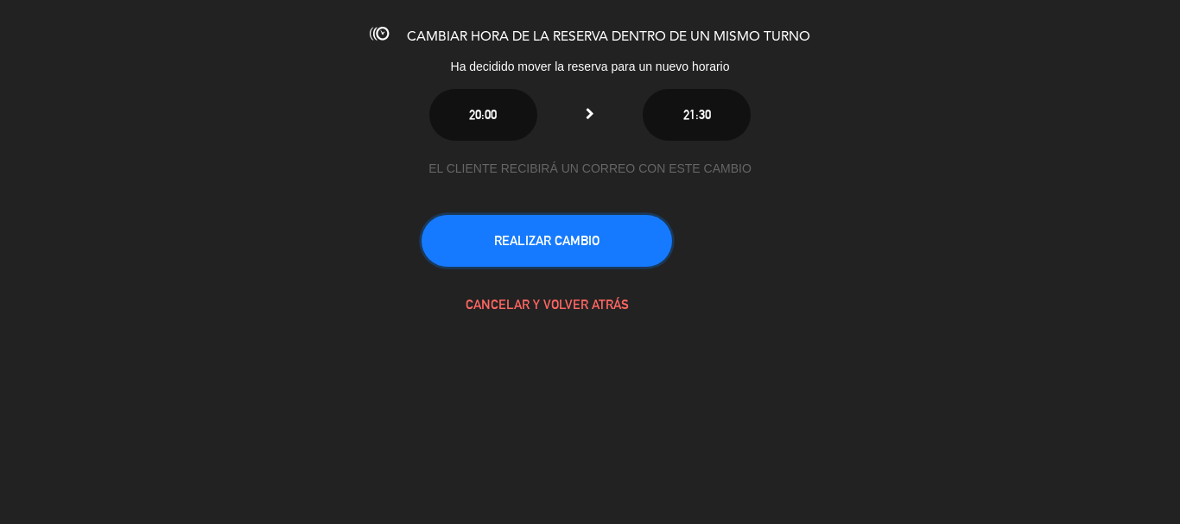
click at [578, 237] on button "REALIZAR CAMBIO" at bounding box center [547, 241] width 251 height 52
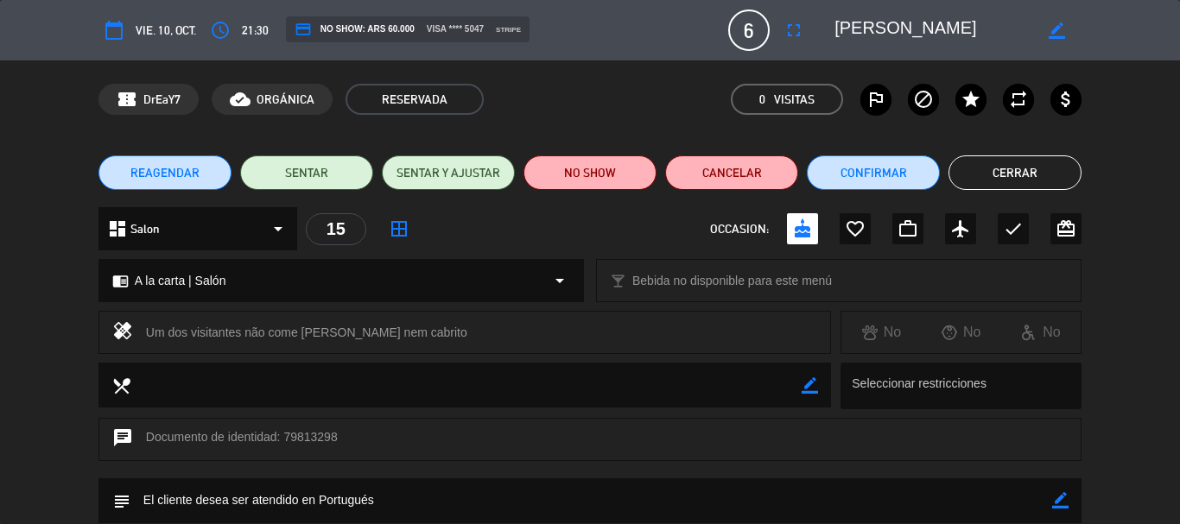
click at [1023, 167] on button "Cerrar" at bounding box center [1015, 173] width 133 height 35
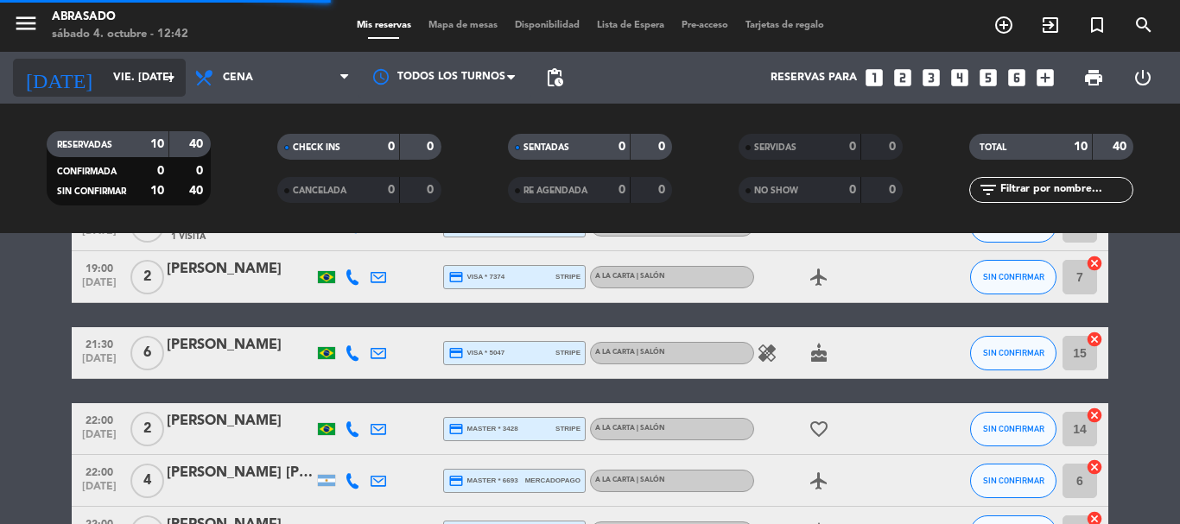
click at [105, 67] on input "vie. [DATE]" at bounding box center [178, 77] width 146 height 29
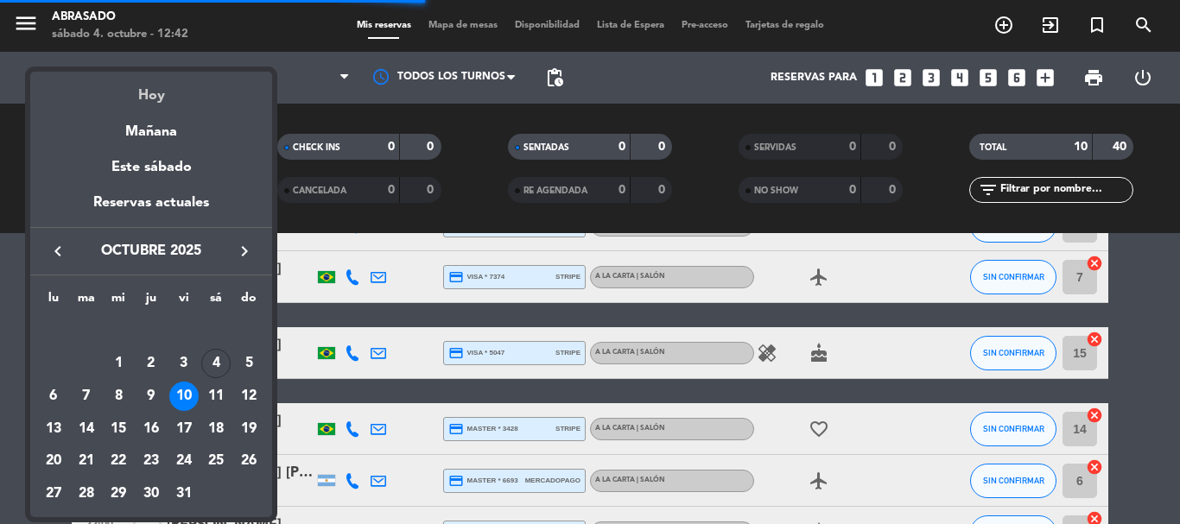
click at [156, 90] on div "Hoy" at bounding box center [151, 89] width 242 height 35
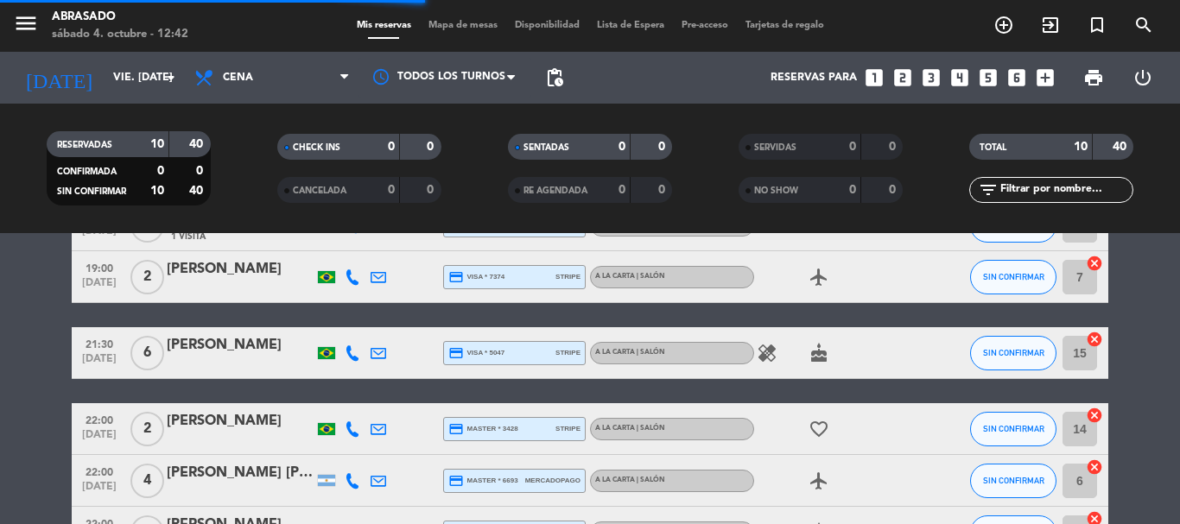
type input "sáb. [DATE]"
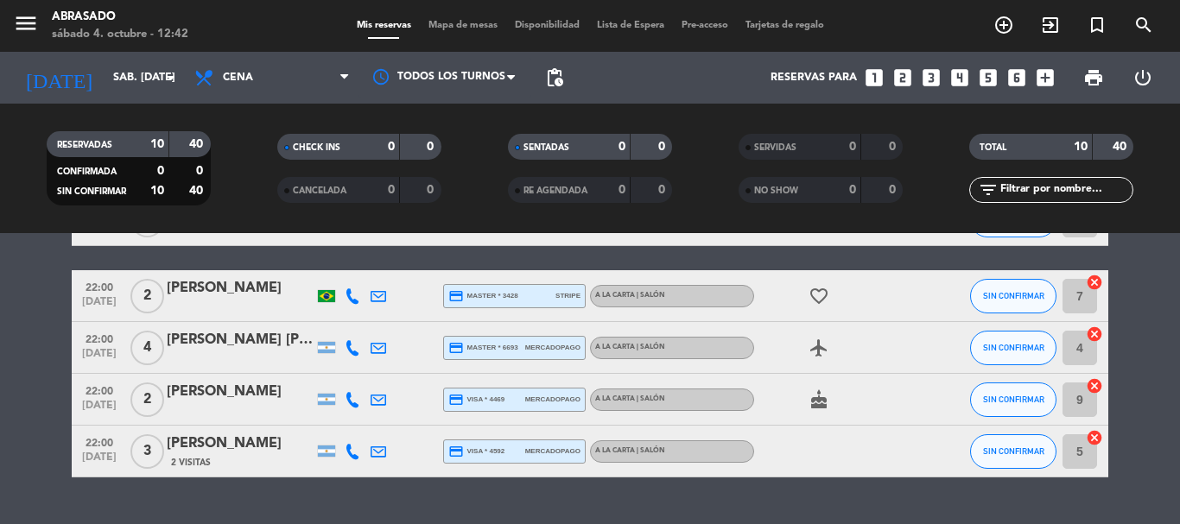
scroll to position [441, 0]
